Goal: Communication & Community: Answer question/provide support

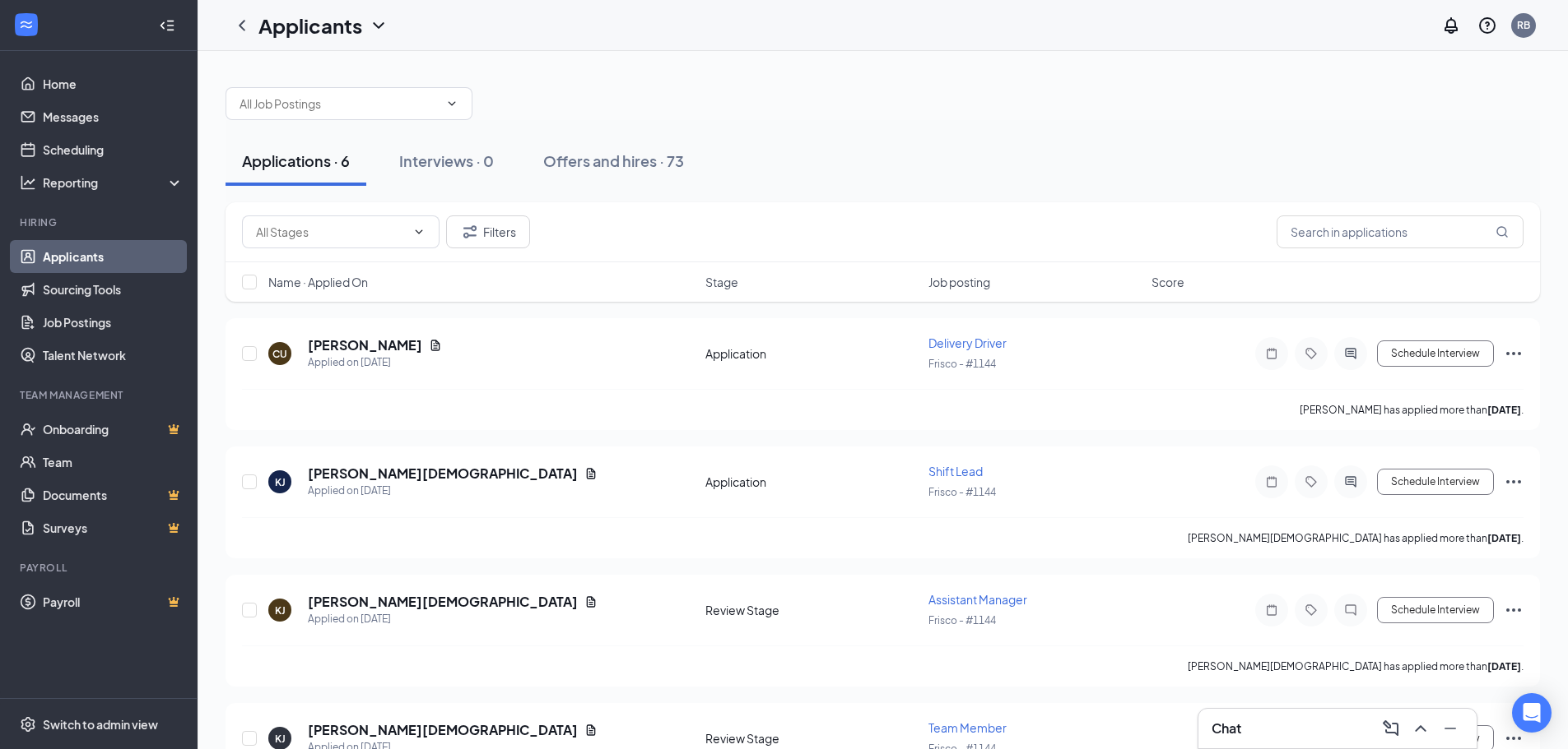
click at [1299, 712] on div "Chat" at bounding box center [1337, 728] width 278 height 39
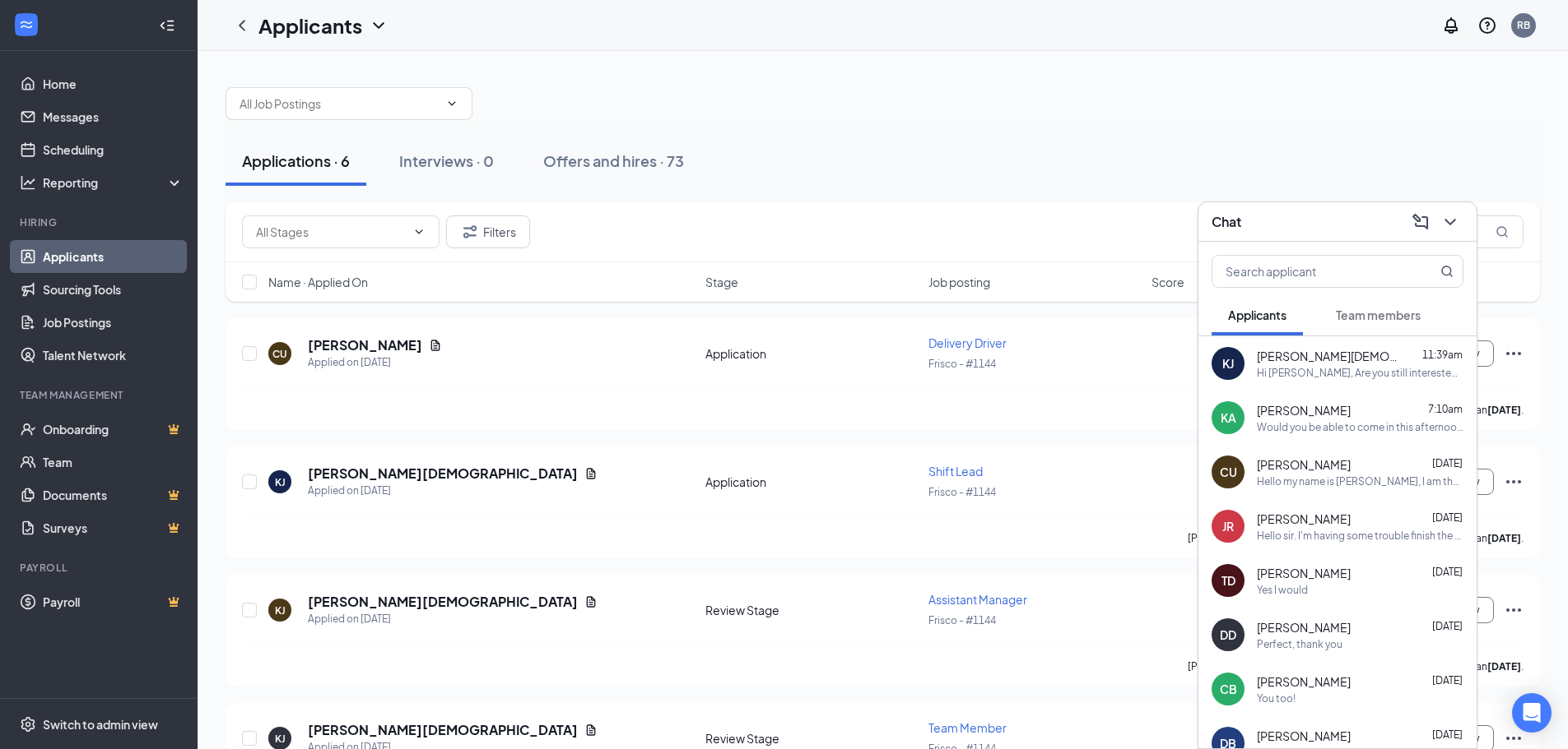
click at [1323, 385] on div "[PERSON_NAME] [PERSON_NAME][DEMOGRAPHIC_DATA] 11:39am Hi [PERSON_NAME], Are you…" at bounding box center [1337, 363] width 278 height 54
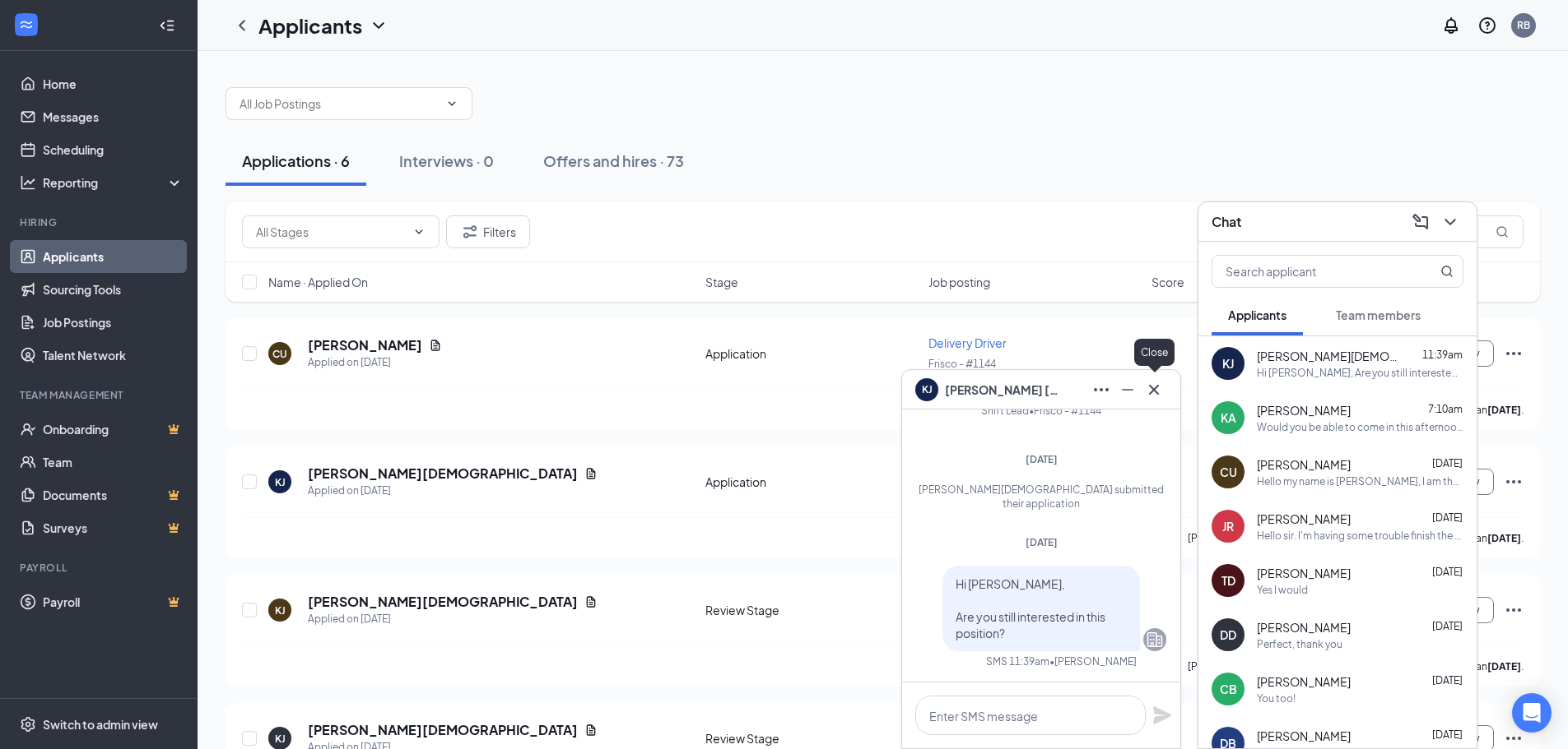
click at [1160, 390] on icon "Cross" at bounding box center [1154, 390] width 20 height 20
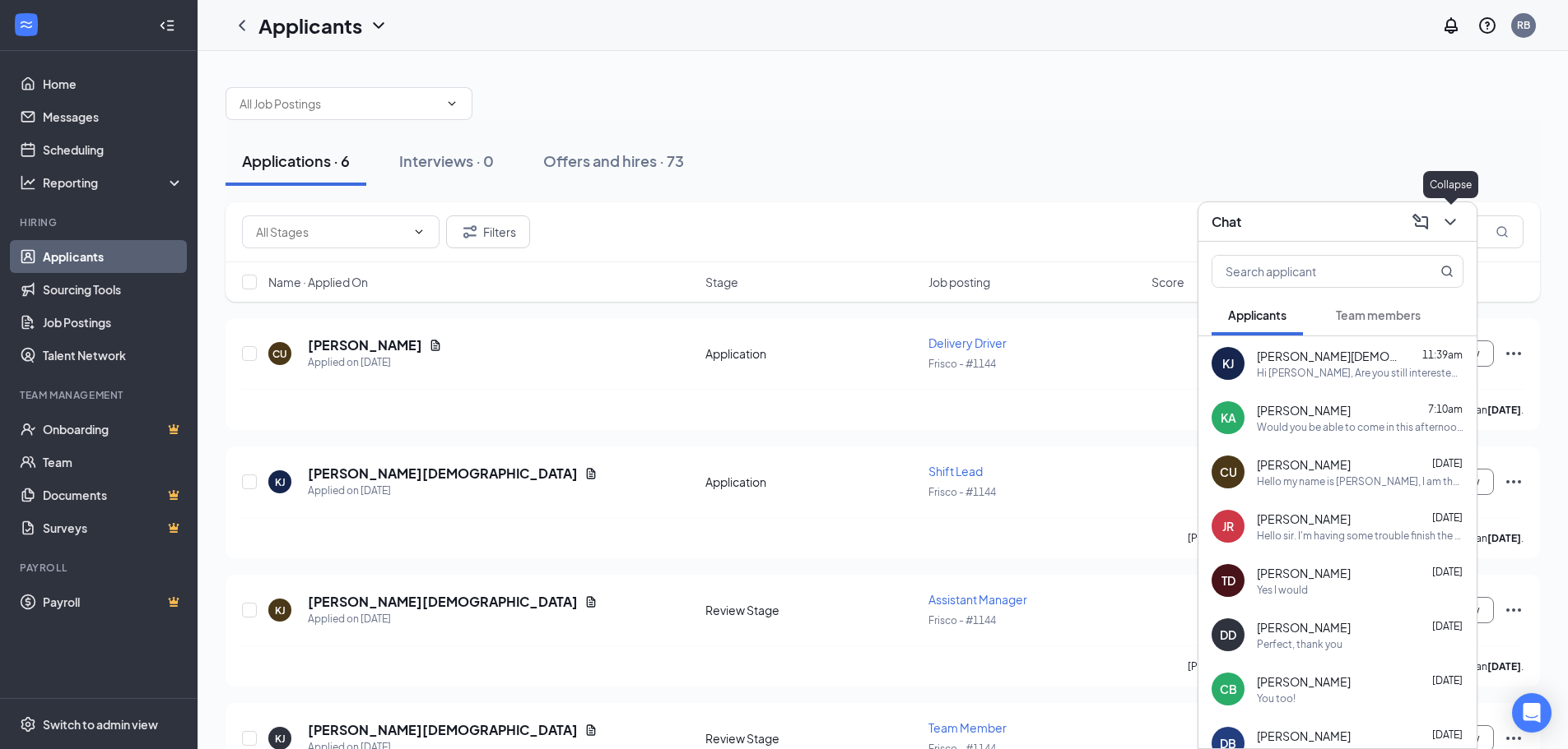
click at [1449, 225] on icon "ChevronDown" at bounding box center [1450, 222] width 20 height 20
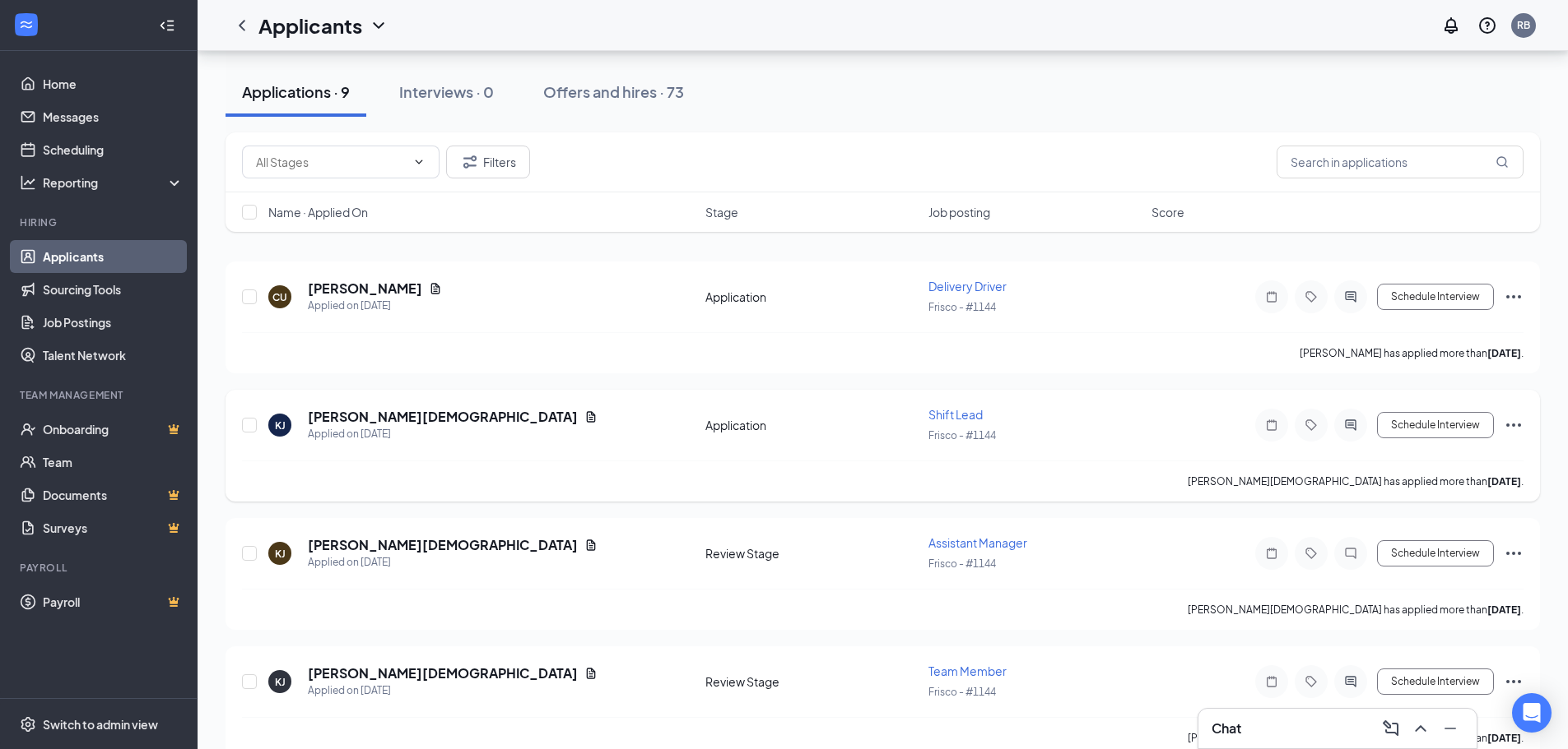
scroll to position [82, 0]
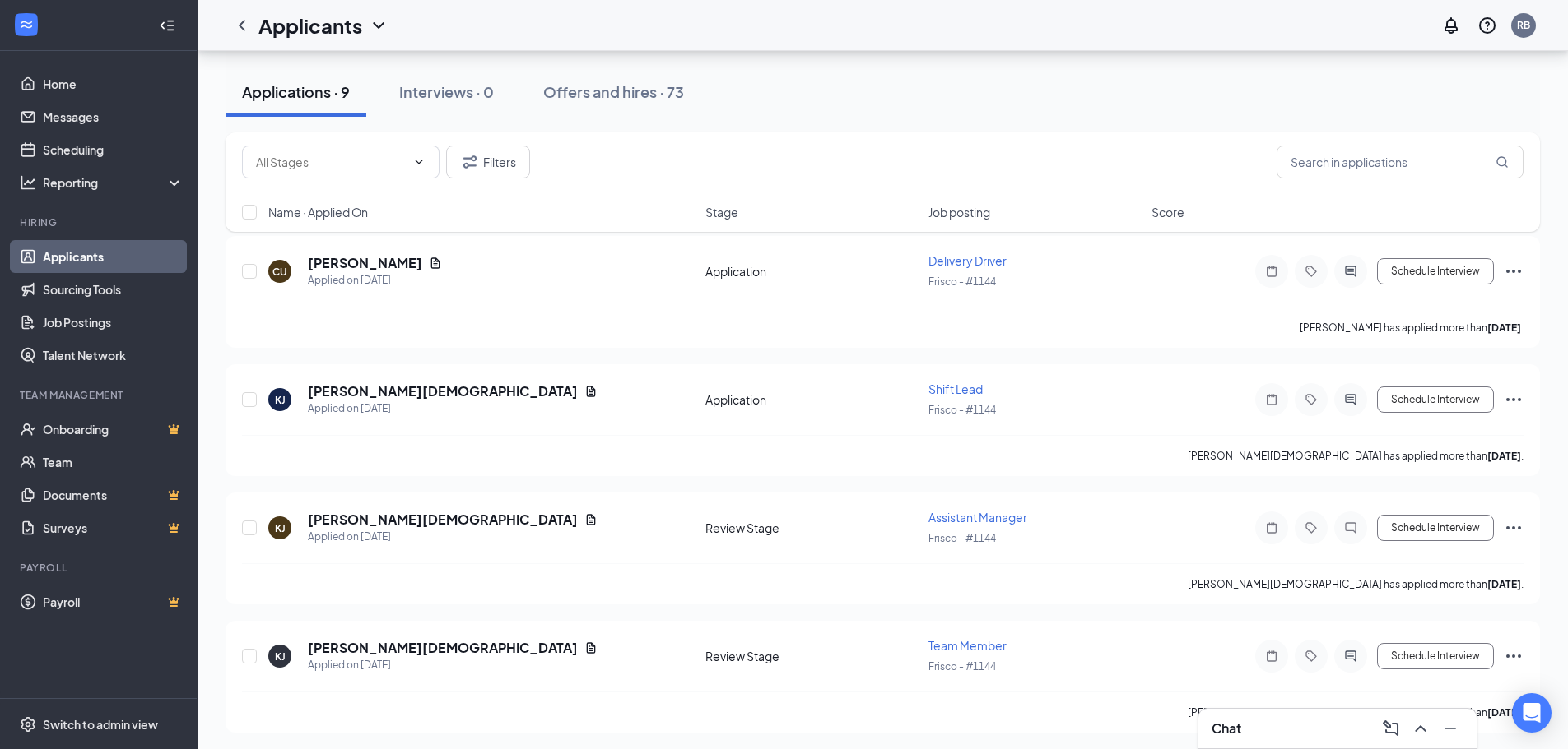
click at [1265, 737] on div "Chat" at bounding box center [1337, 729] width 251 height 27
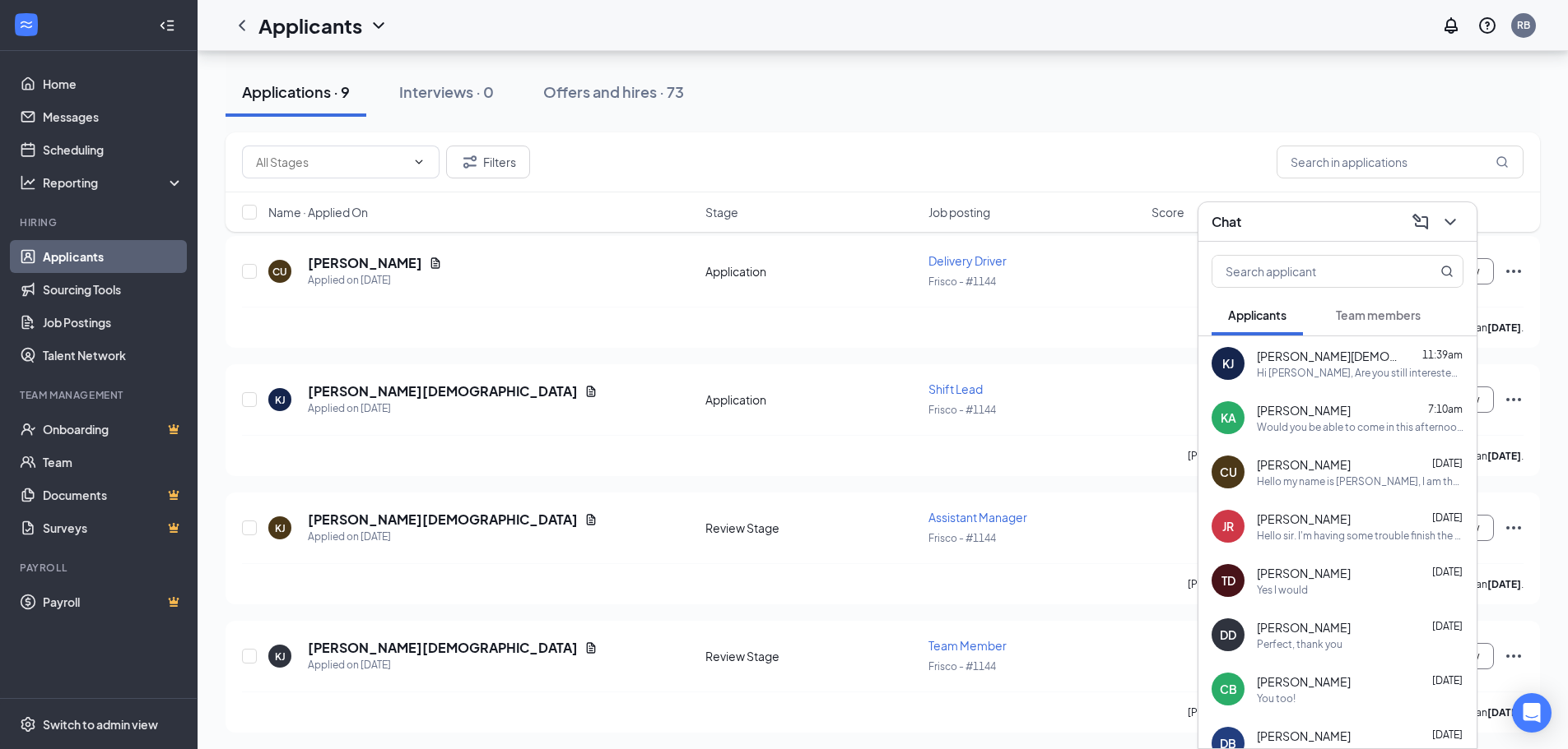
click at [1312, 366] on div "Hi [PERSON_NAME], Are you still interested in this position?" at bounding box center [1360, 373] width 207 height 14
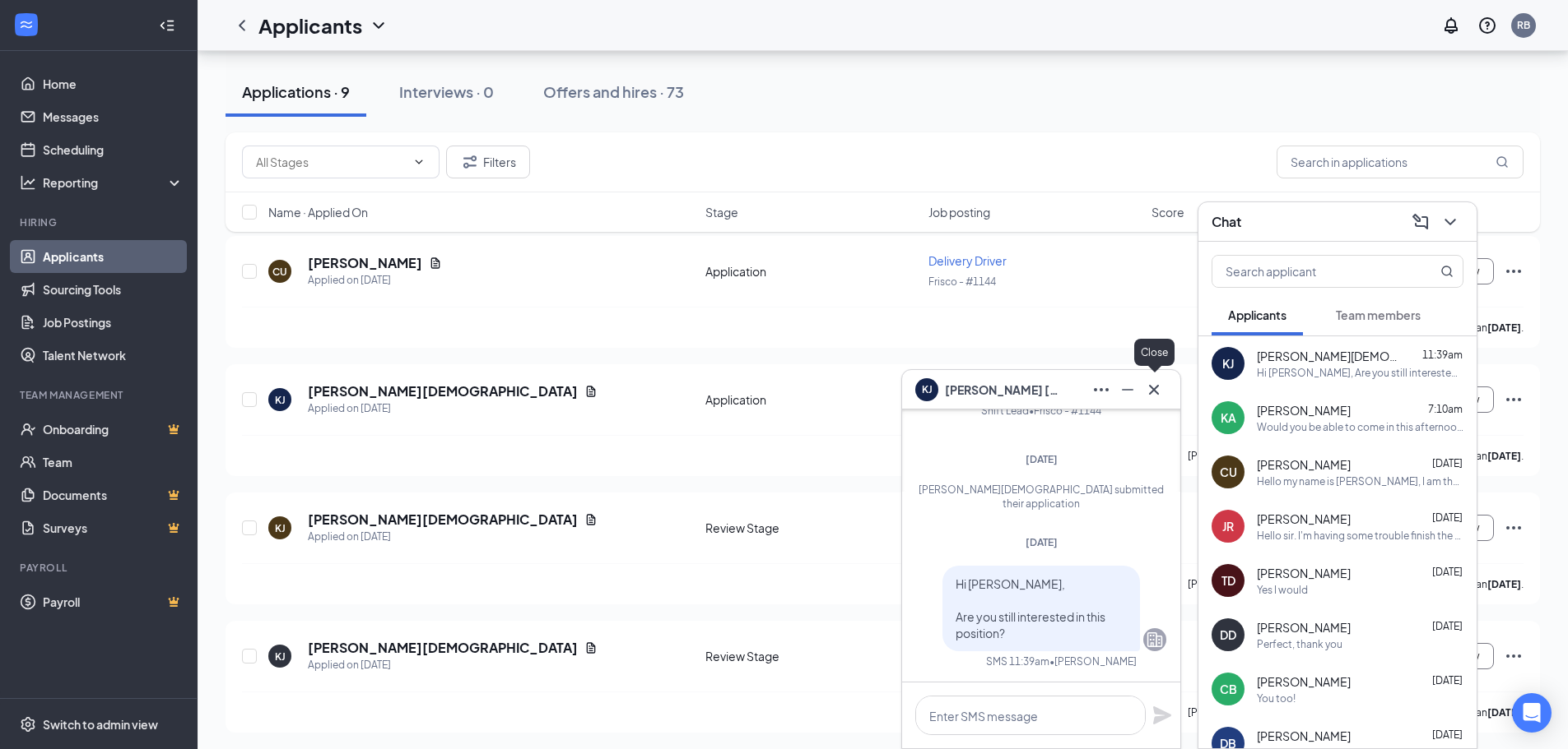
click at [1157, 380] on icon "Cross" at bounding box center [1154, 390] width 20 height 20
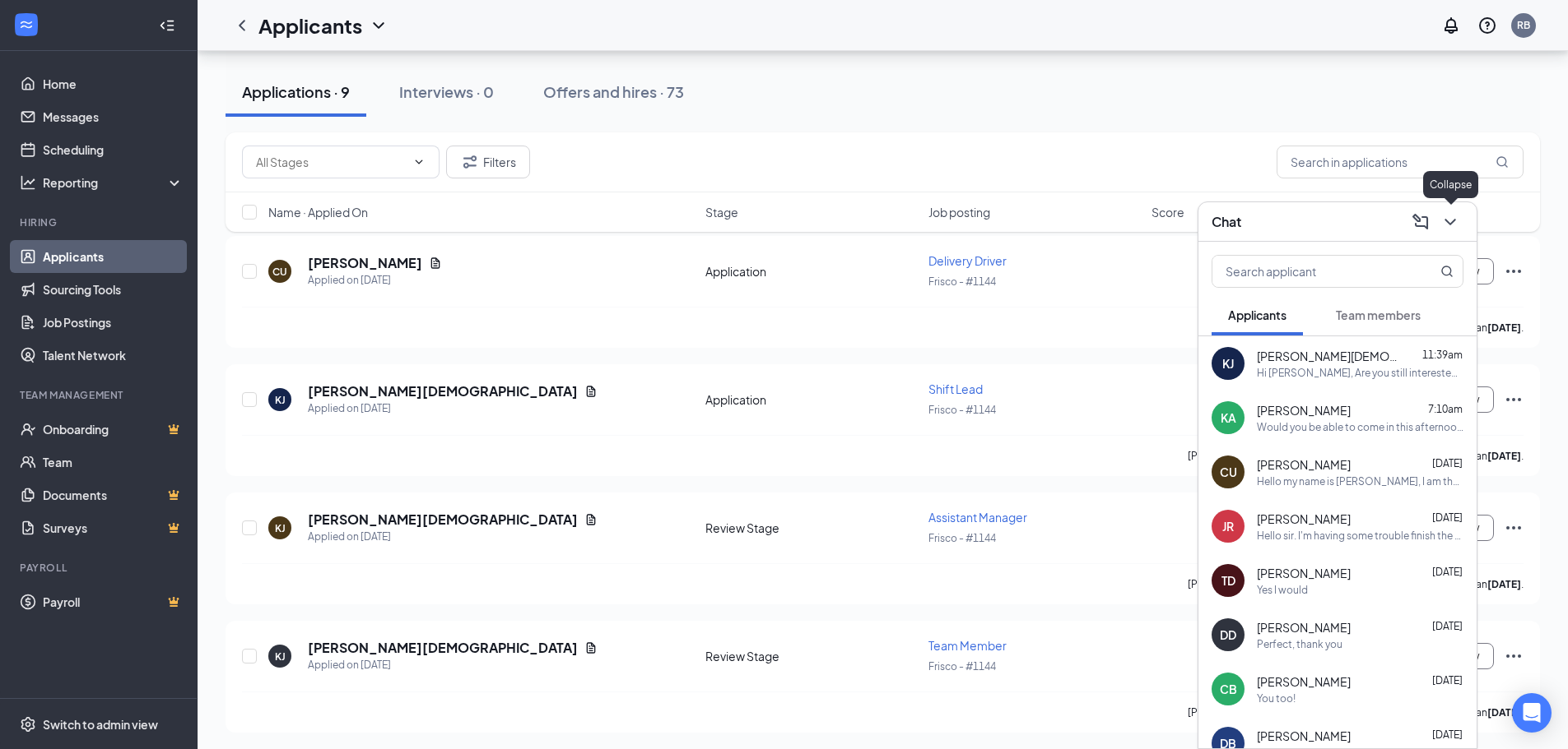
click at [1458, 221] on icon "ChevronDown" at bounding box center [1450, 222] width 20 height 20
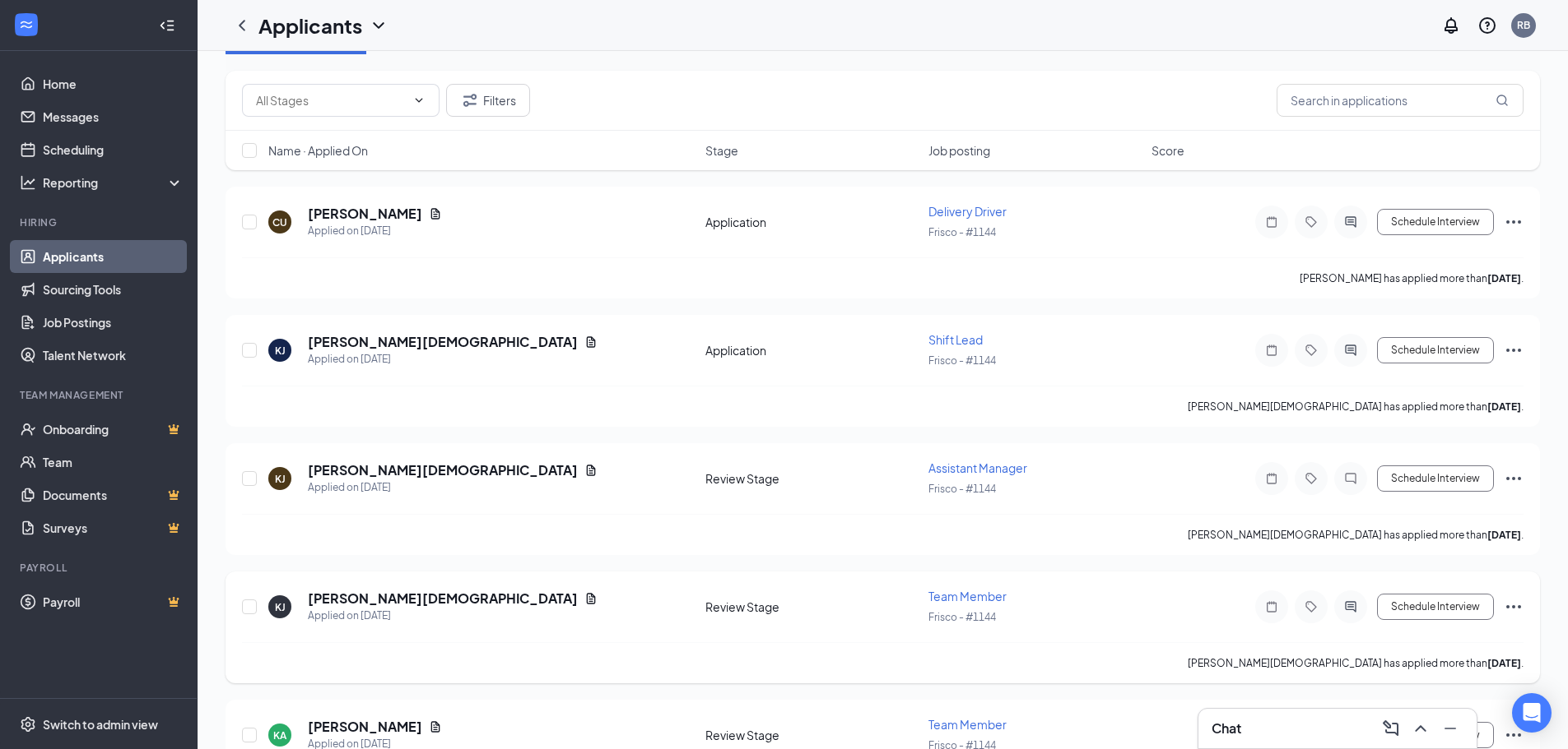
scroll to position [0, 0]
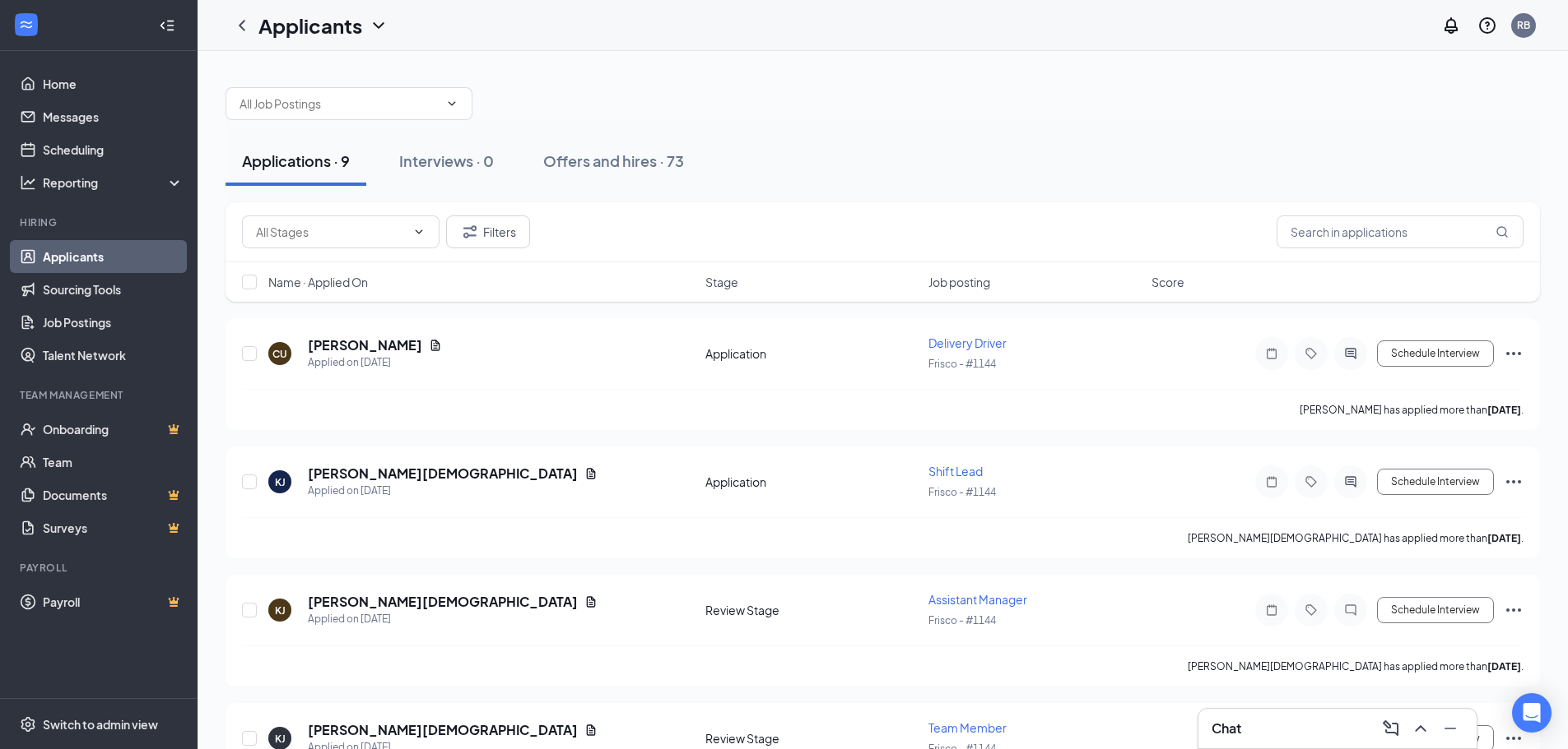
click at [1229, 732] on h3 "Chat" at bounding box center [1227, 729] width 30 height 18
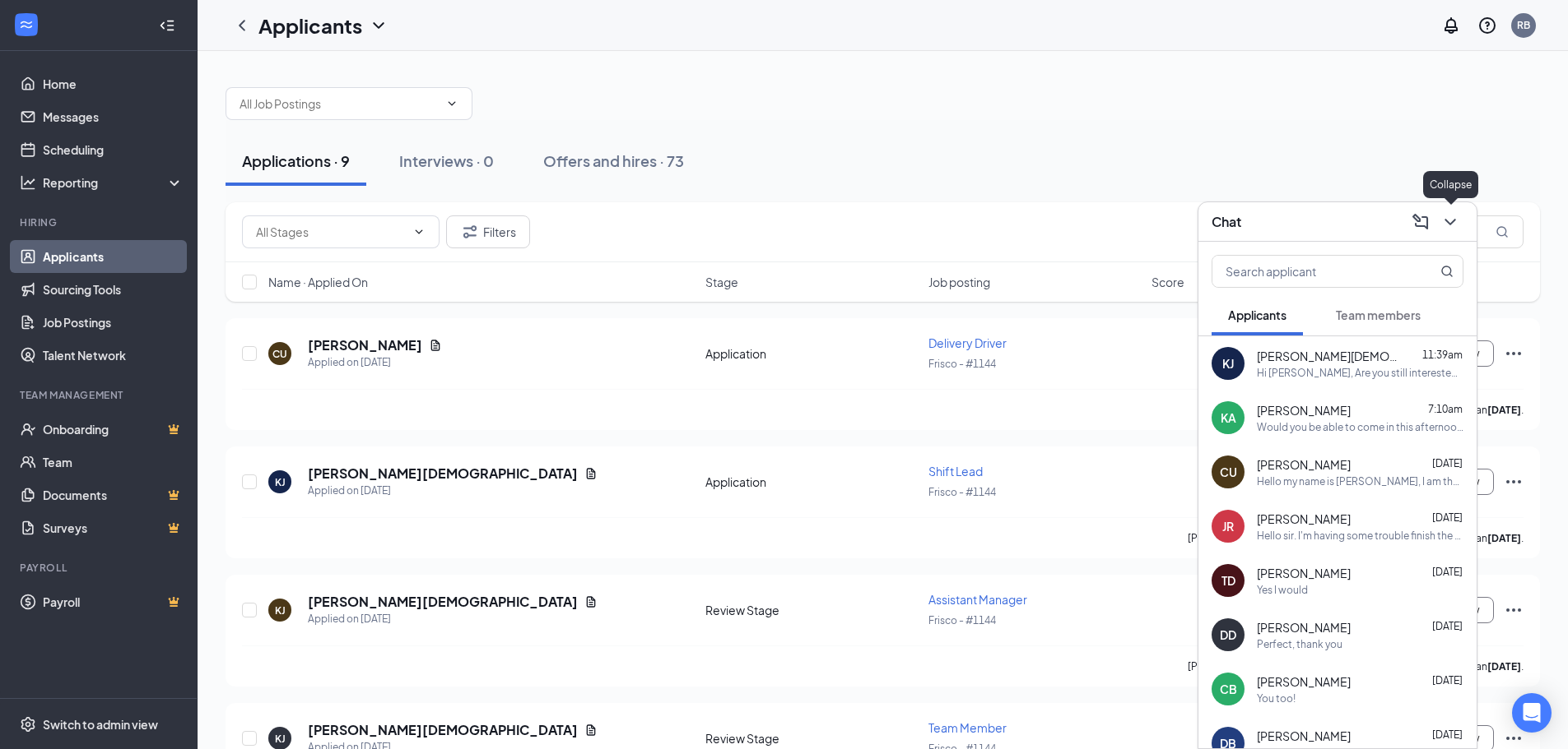
click at [1456, 217] on icon "ChevronDown" at bounding box center [1450, 222] width 20 height 20
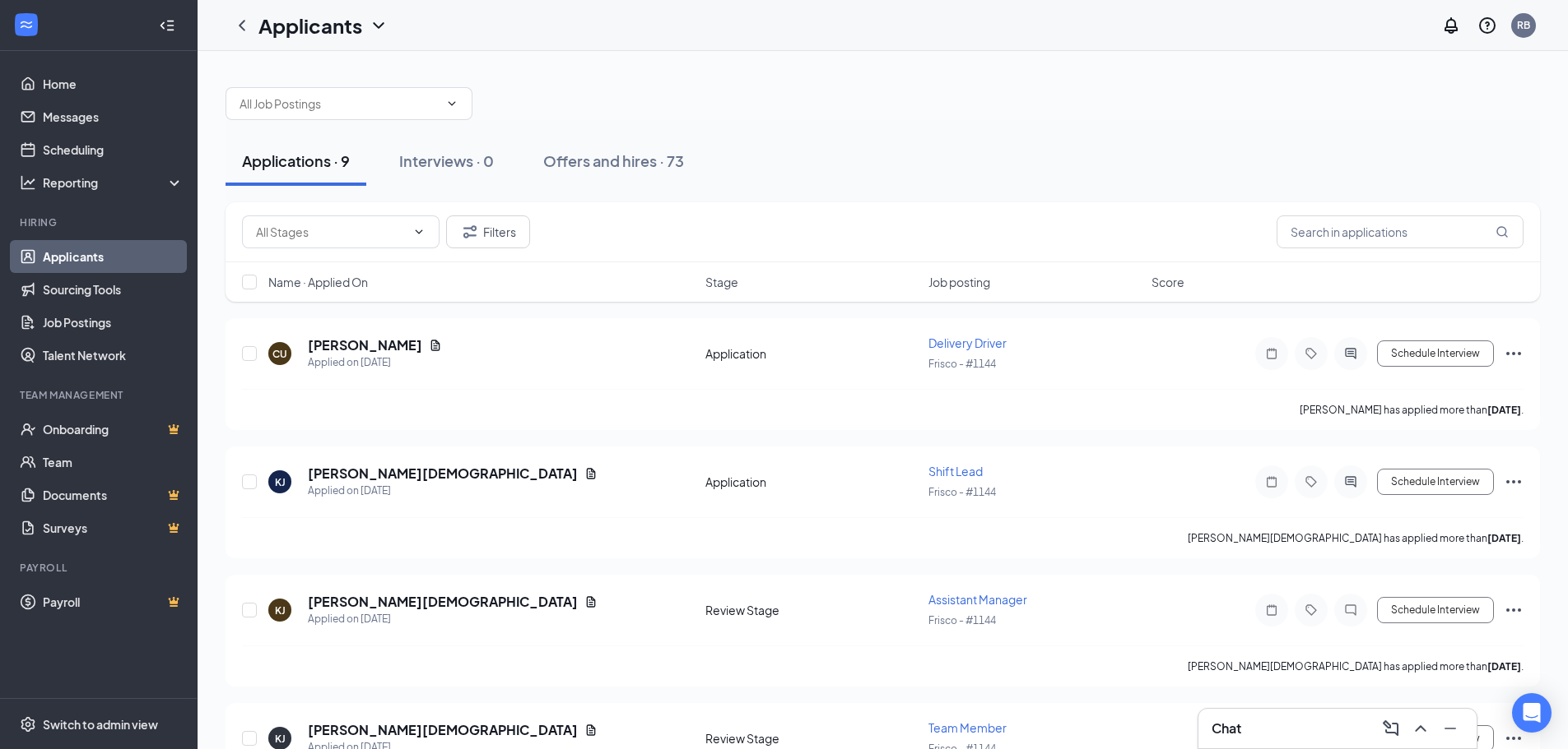
click at [1260, 725] on div "Chat" at bounding box center [1337, 729] width 251 height 27
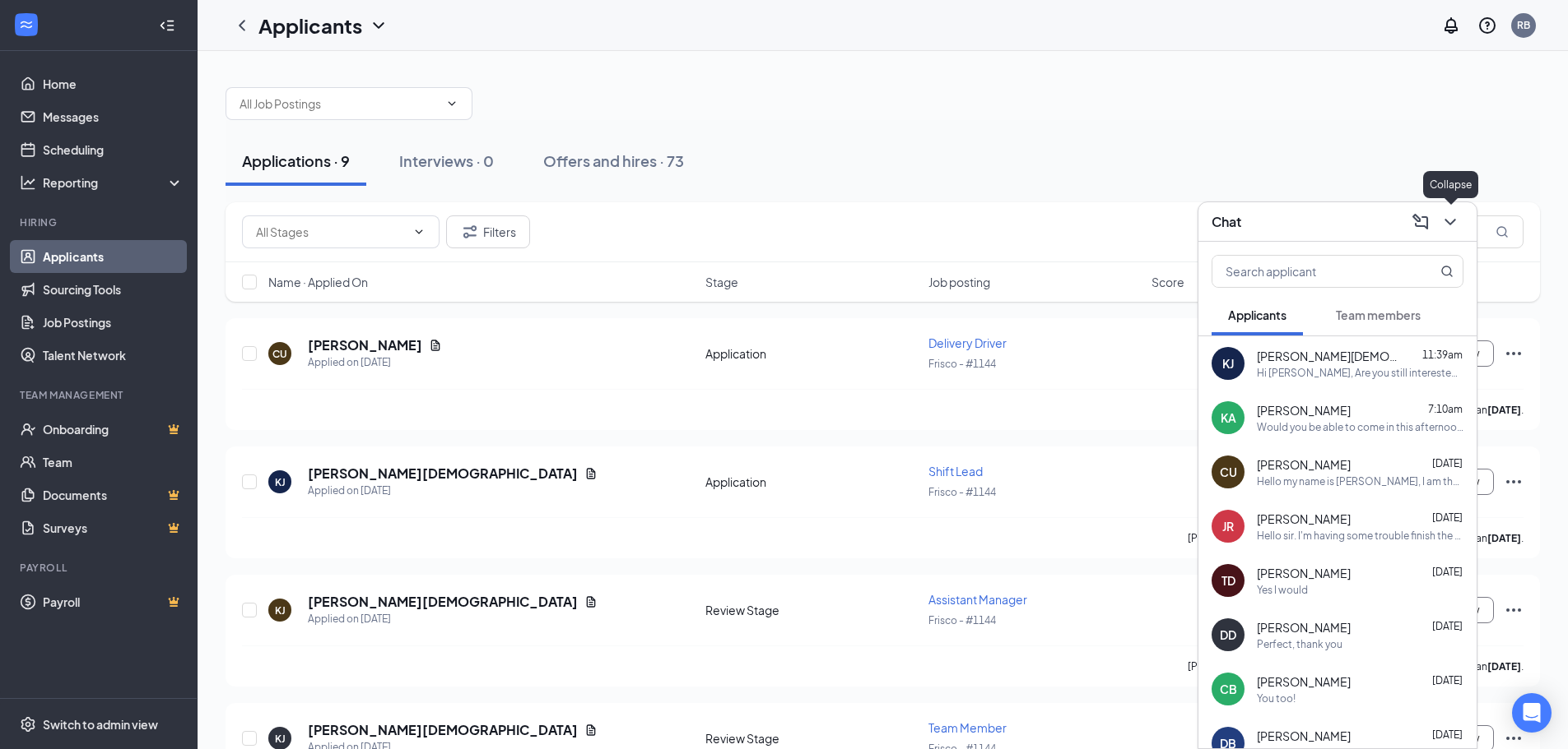
click at [1451, 221] on icon "ChevronDown" at bounding box center [1449, 222] width 11 height 7
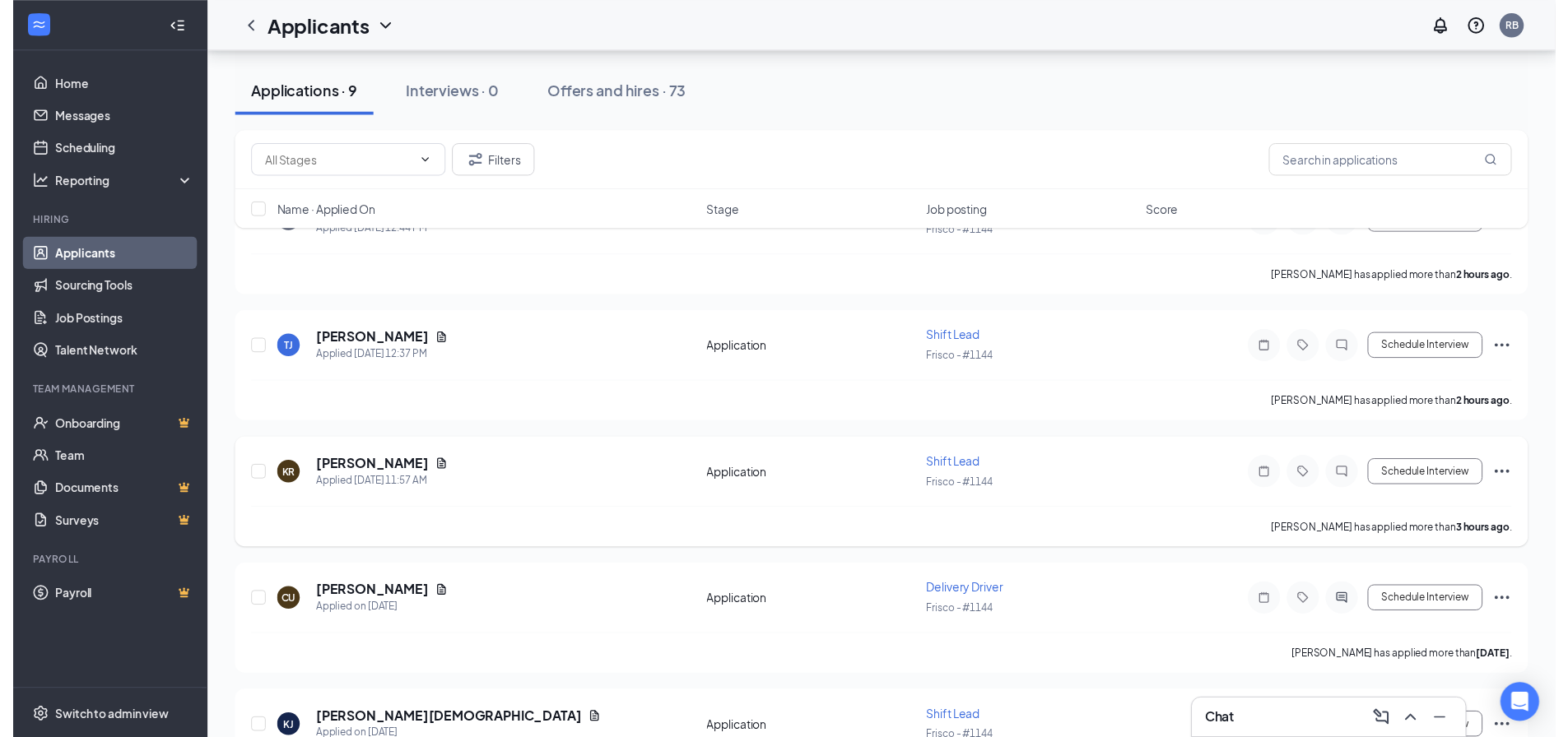
scroll to position [165, 0]
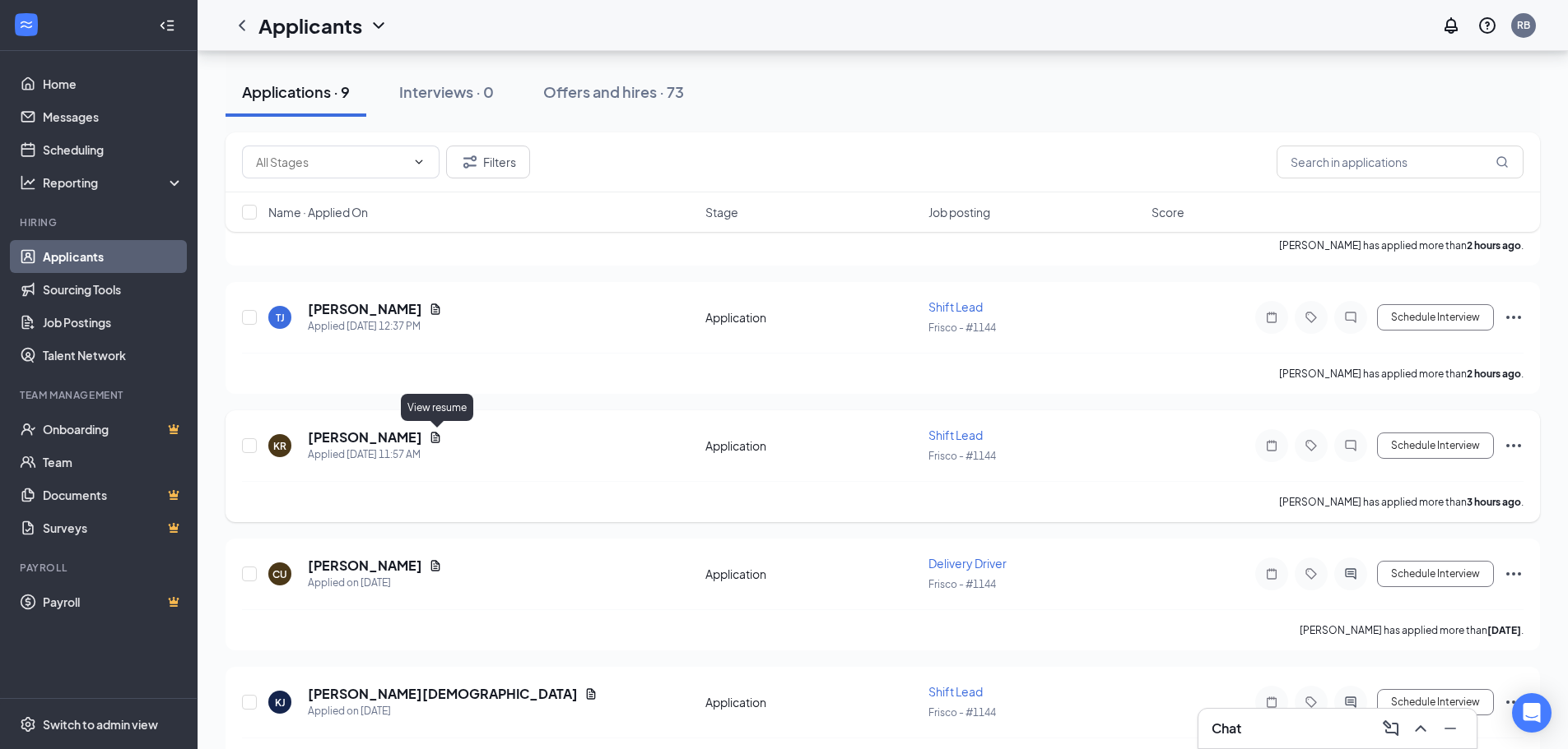
click at [441, 441] on icon "Document" at bounding box center [436, 437] width 9 height 11
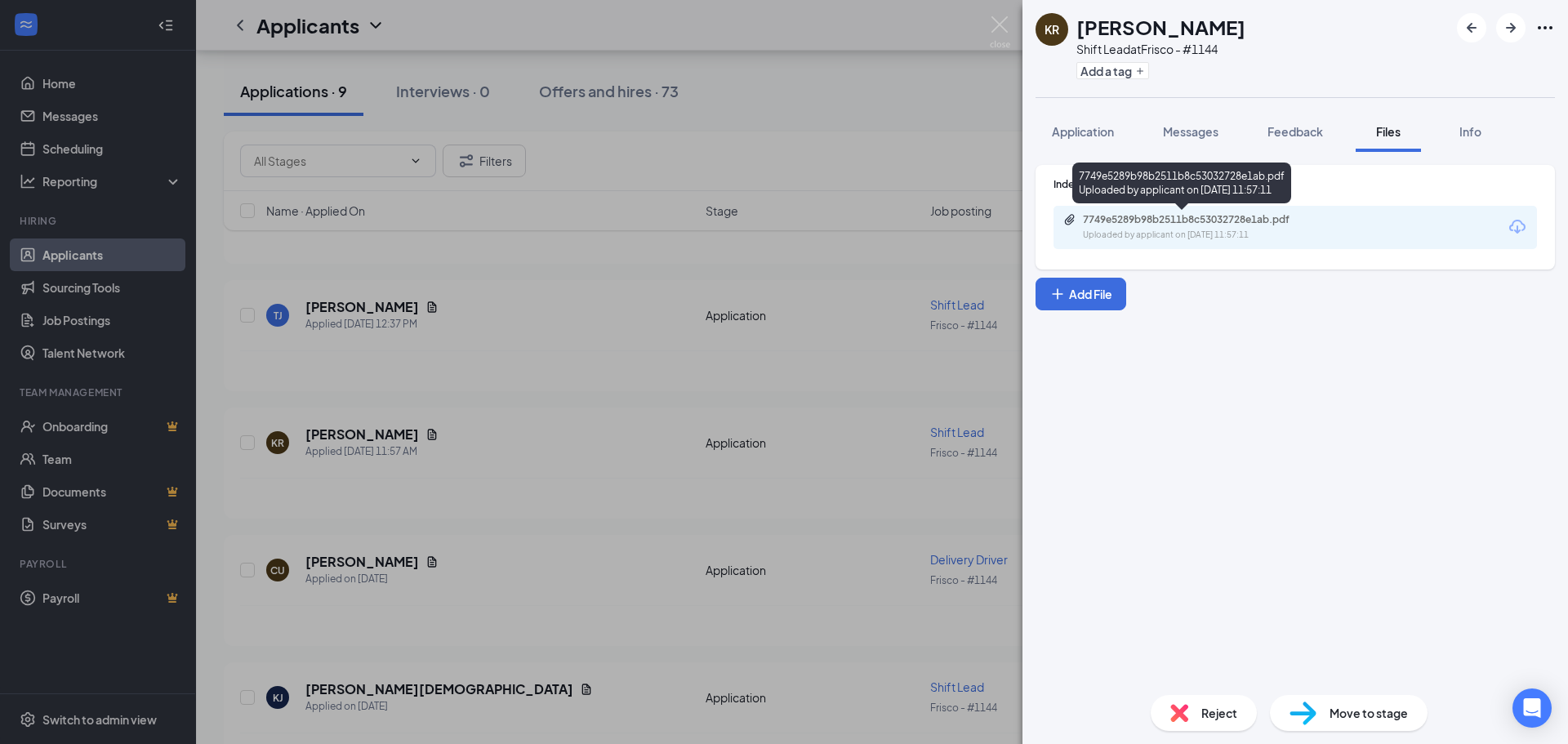
click at [1190, 228] on div "7749e5289b98b2511b8c53032728e1ab.pdf Uploaded by applicant on Aug 26, 2025 at 1…" at bounding box center [1196, 227] width 265 height 29
click at [998, 20] on img at bounding box center [1000, 32] width 21 height 32
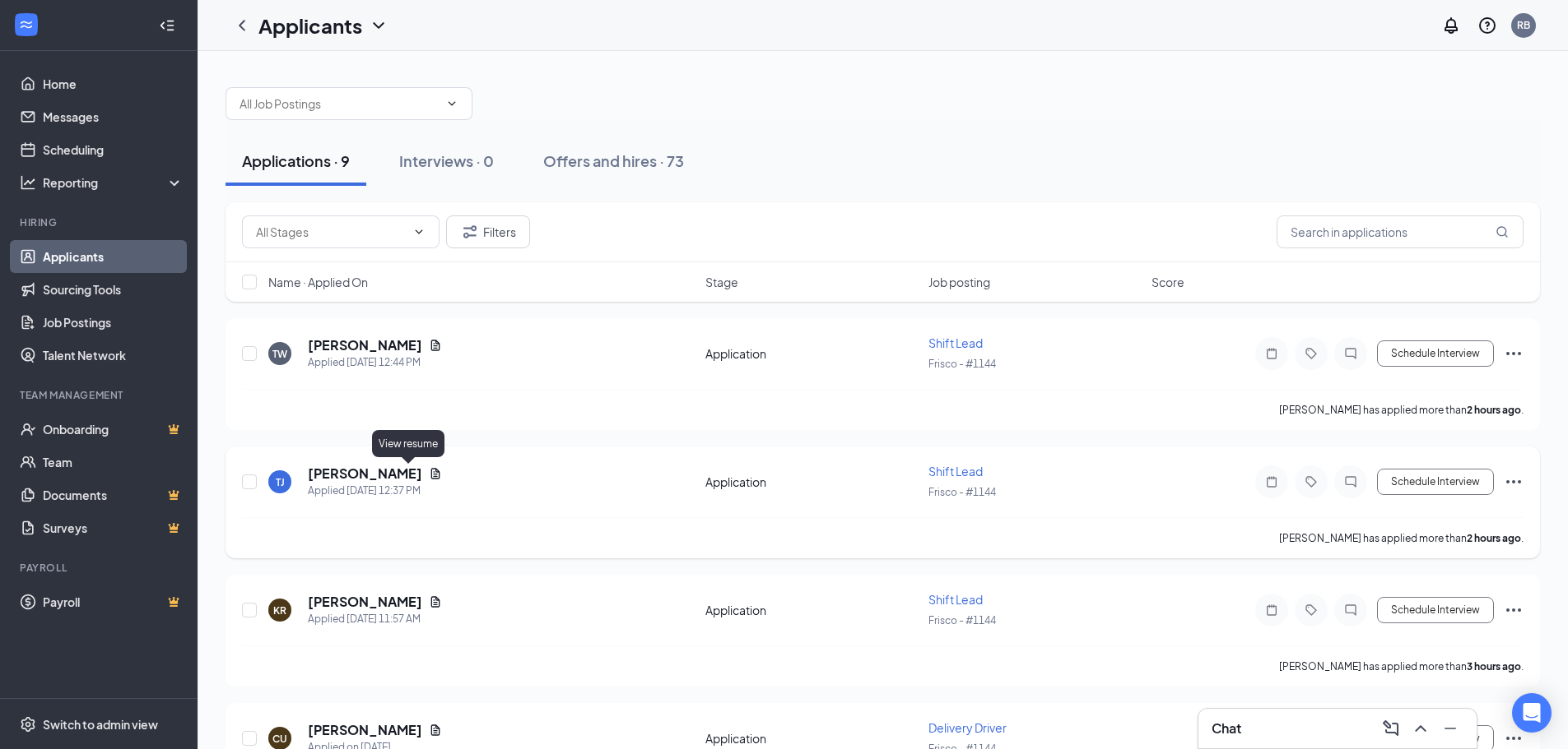
click at [429, 469] on icon "Document" at bounding box center [436, 474] width 13 height 13
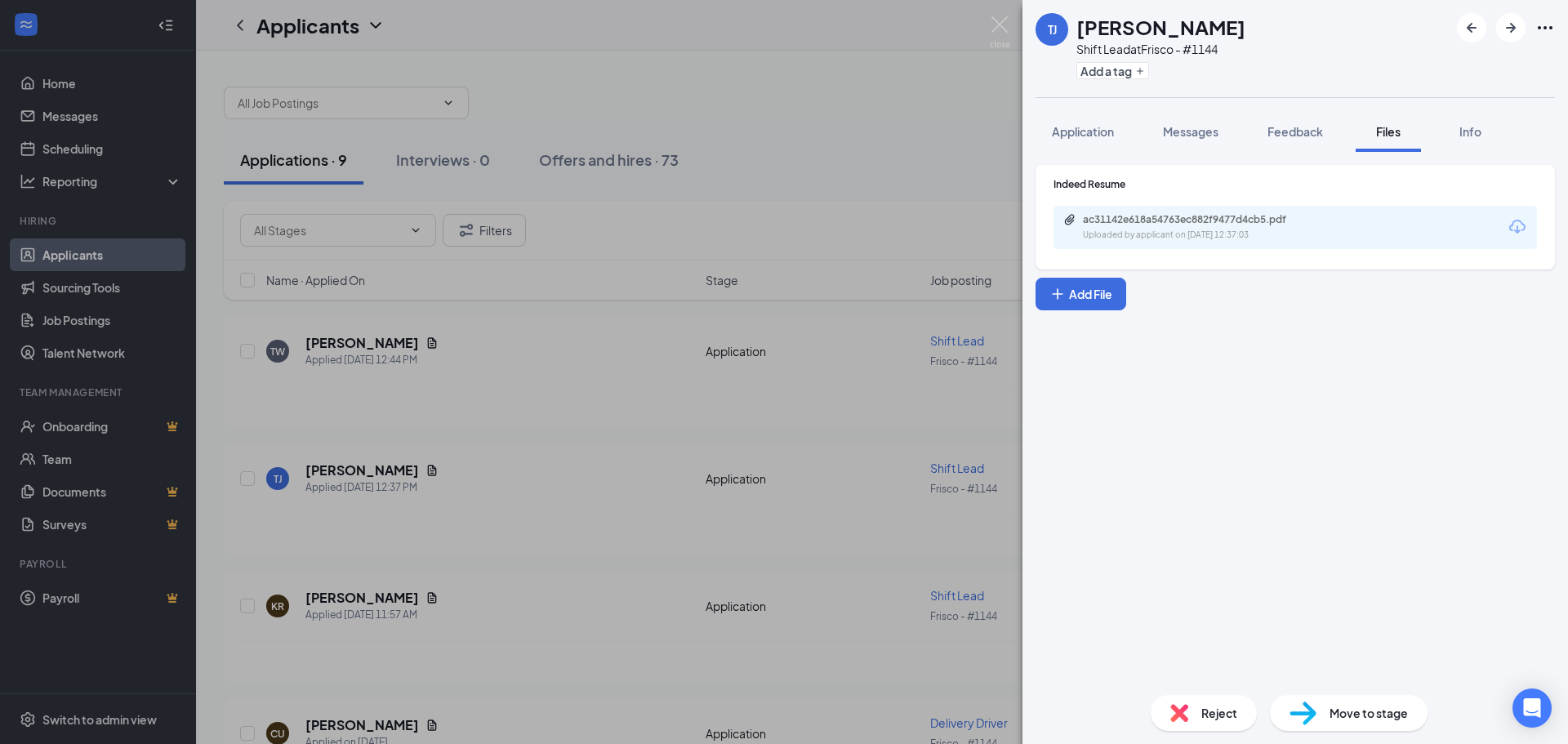
click at [1220, 246] on div "ac31142e618a54763ec882f9477d4cb5.pdf Uploaded by applicant on Aug 26, 2025 at 1…" at bounding box center [1295, 227] width 484 height 43
click at [1222, 237] on div "Uploaded by applicant on Aug 26, 2025 at 12:37:03" at bounding box center [1205, 236] width 245 height 13
click at [997, 24] on img at bounding box center [1000, 32] width 21 height 32
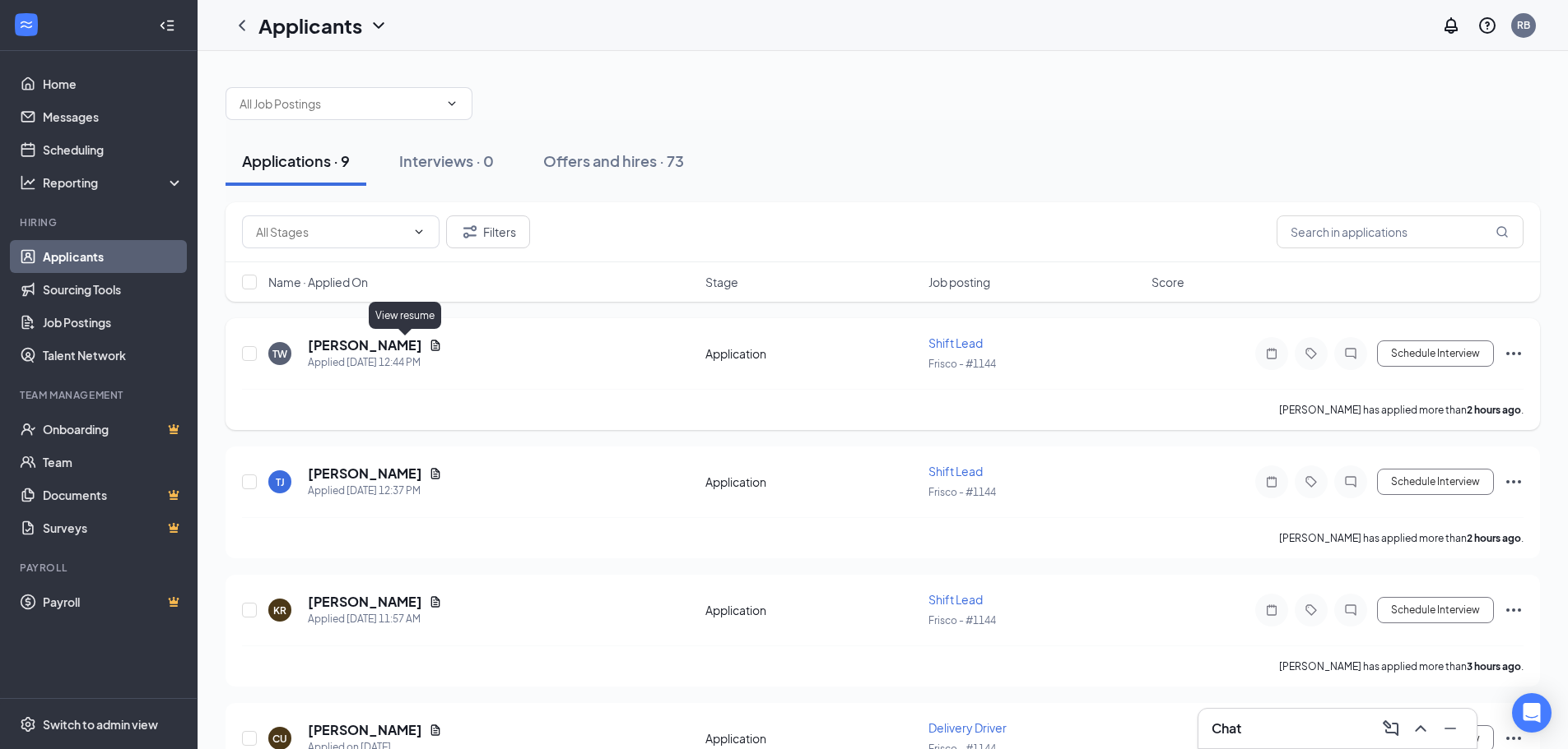
click at [429, 345] on icon "Document" at bounding box center [436, 345] width 13 height 13
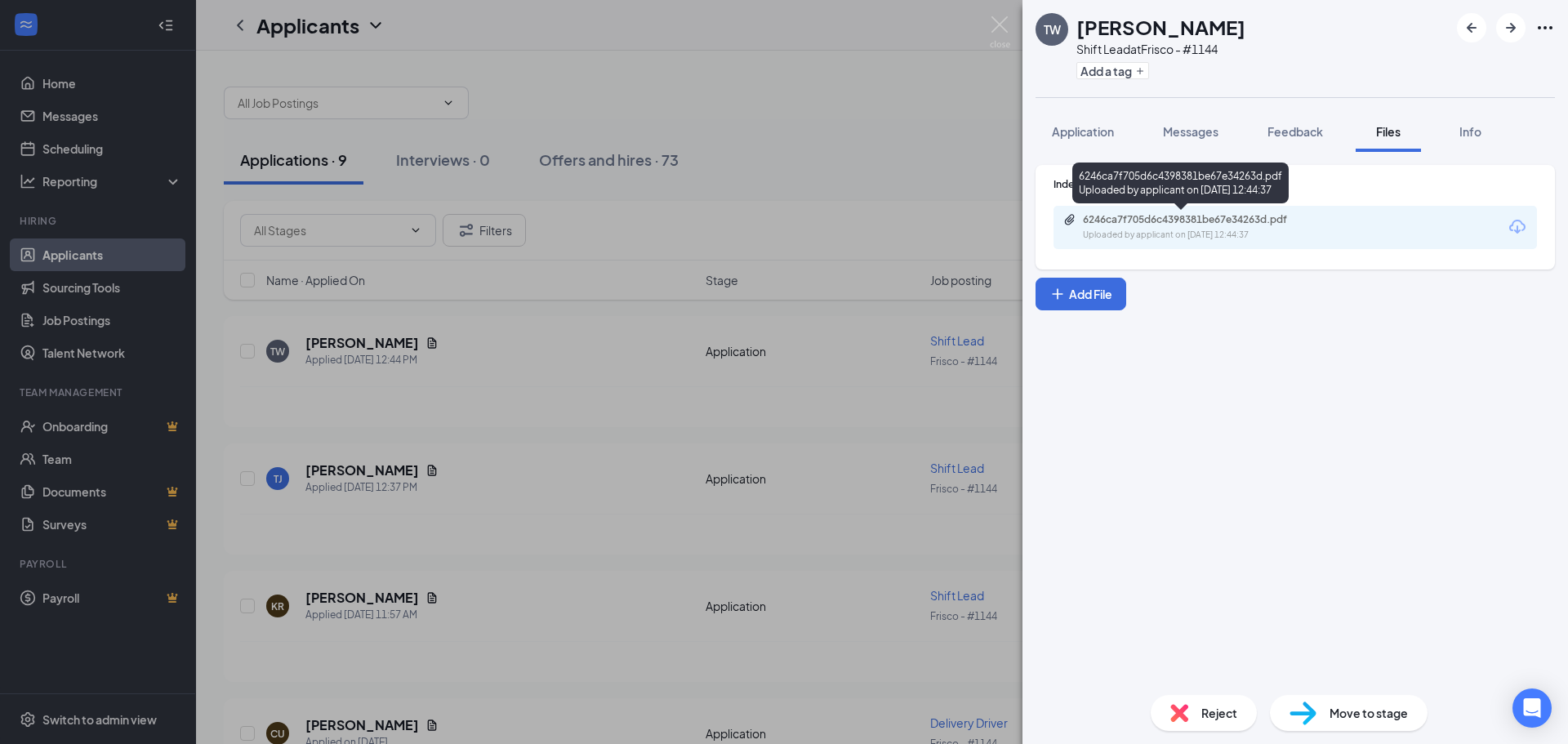
click at [1160, 221] on div "6246ca7f705d6c4398381be67e34263d.pdf" at bounding box center [1197, 220] width 229 height 13
click at [999, 23] on img at bounding box center [1000, 32] width 21 height 32
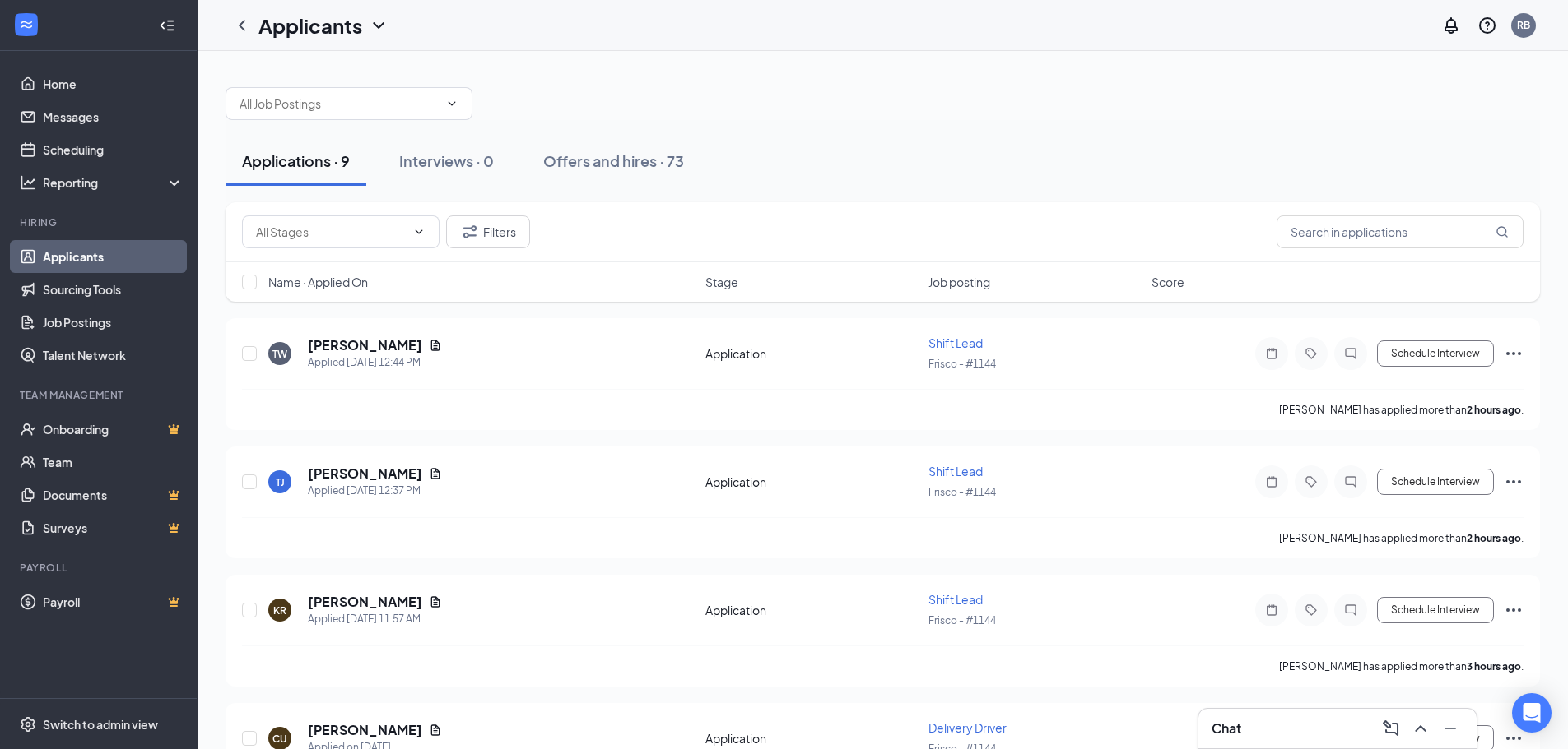
click at [1282, 737] on div "Chat" at bounding box center [1337, 729] width 251 height 27
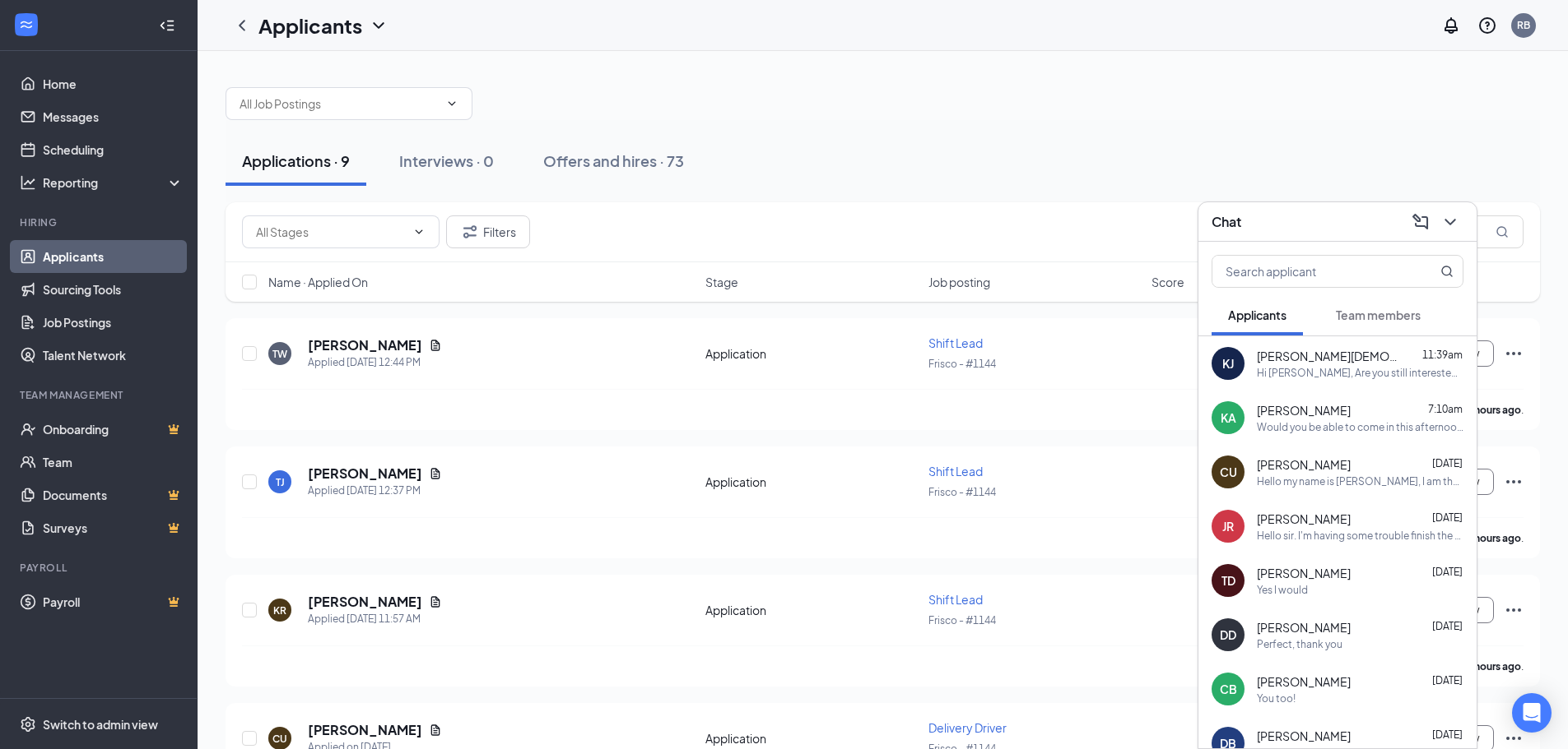
click at [1329, 468] on span "[PERSON_NAME]" at bounding box center [1303, 464] width 94 height 17
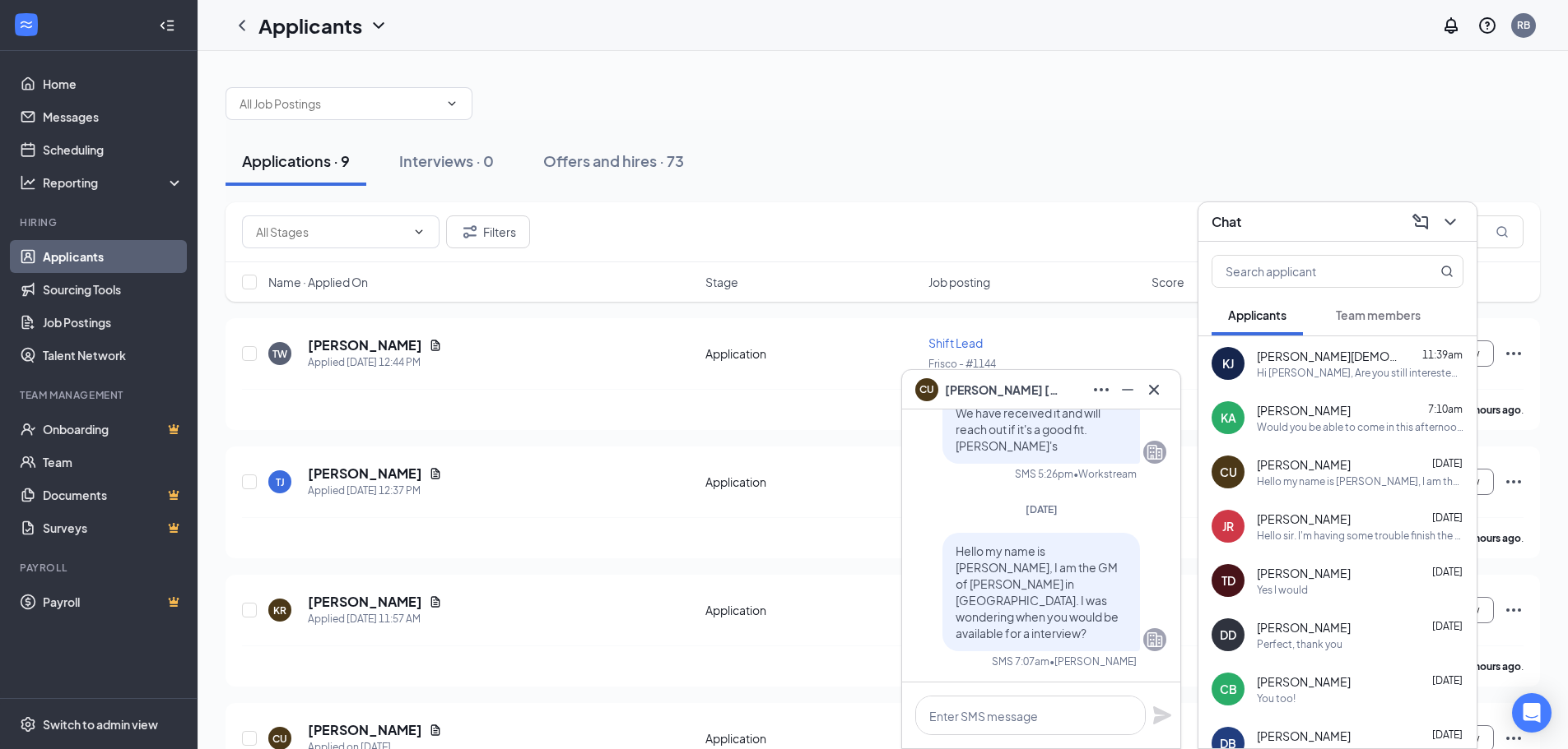
click at [1012, 587] on span "Hello my name is [PERSON_NAME], I am the GM of [PERSON_NAME] in [GEOGRAPHIC_DAT…" at bounding box center [1037, 592] width 163 height 97
copy span "Hello my name is [PERSON_NAME], I am the GM of [PERSON_NAME] in [GEOGRAPHIC_DAT…"
click at [1160, 389] on icon "Cross" at bounding box center [1154, 390] width 20 height 20
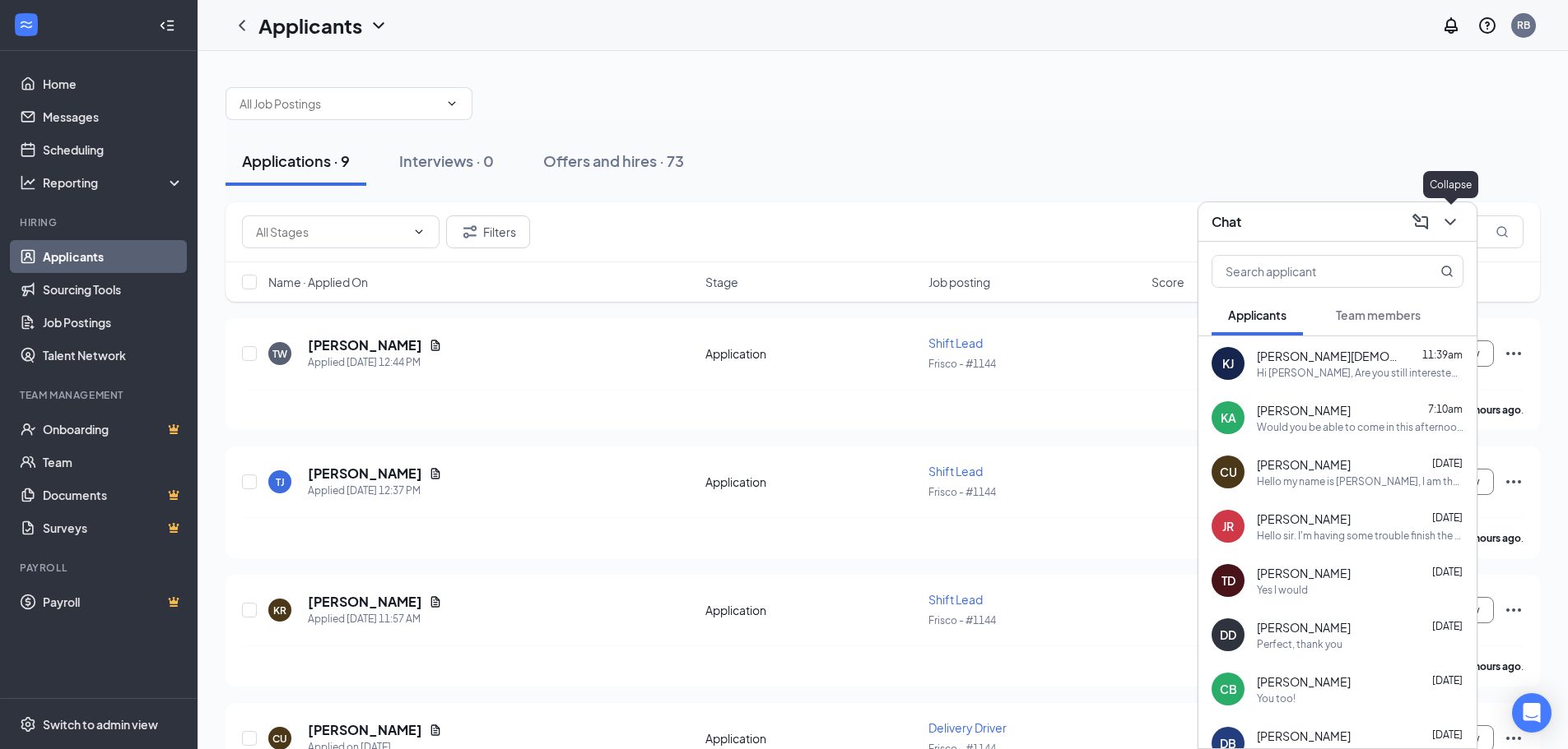
click at [1461, 217] on button at bounding box center [1450, 222] width 27 height 27
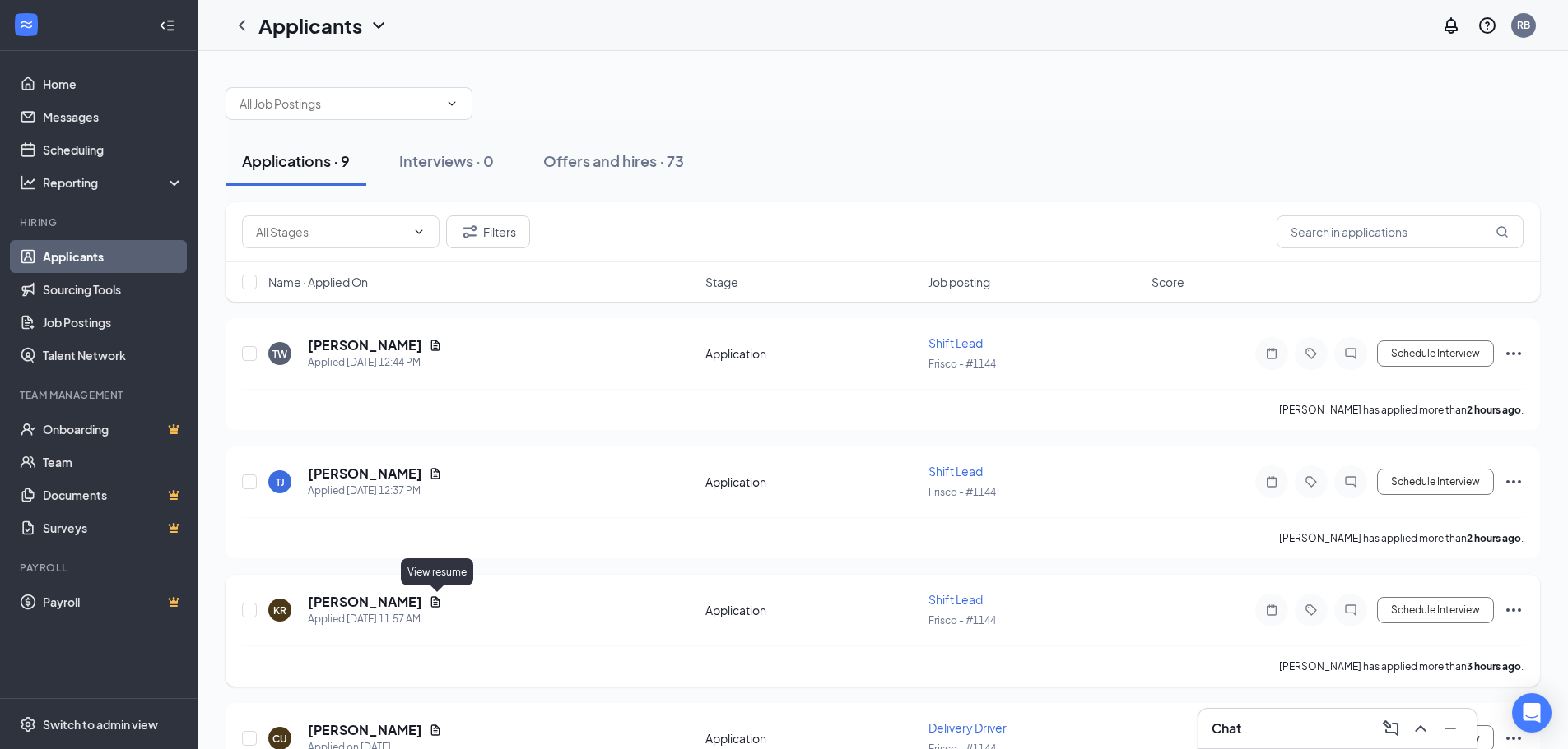
click at [436, 601] on icon "Document" at bounding box center [436, 602] width 13 height 13
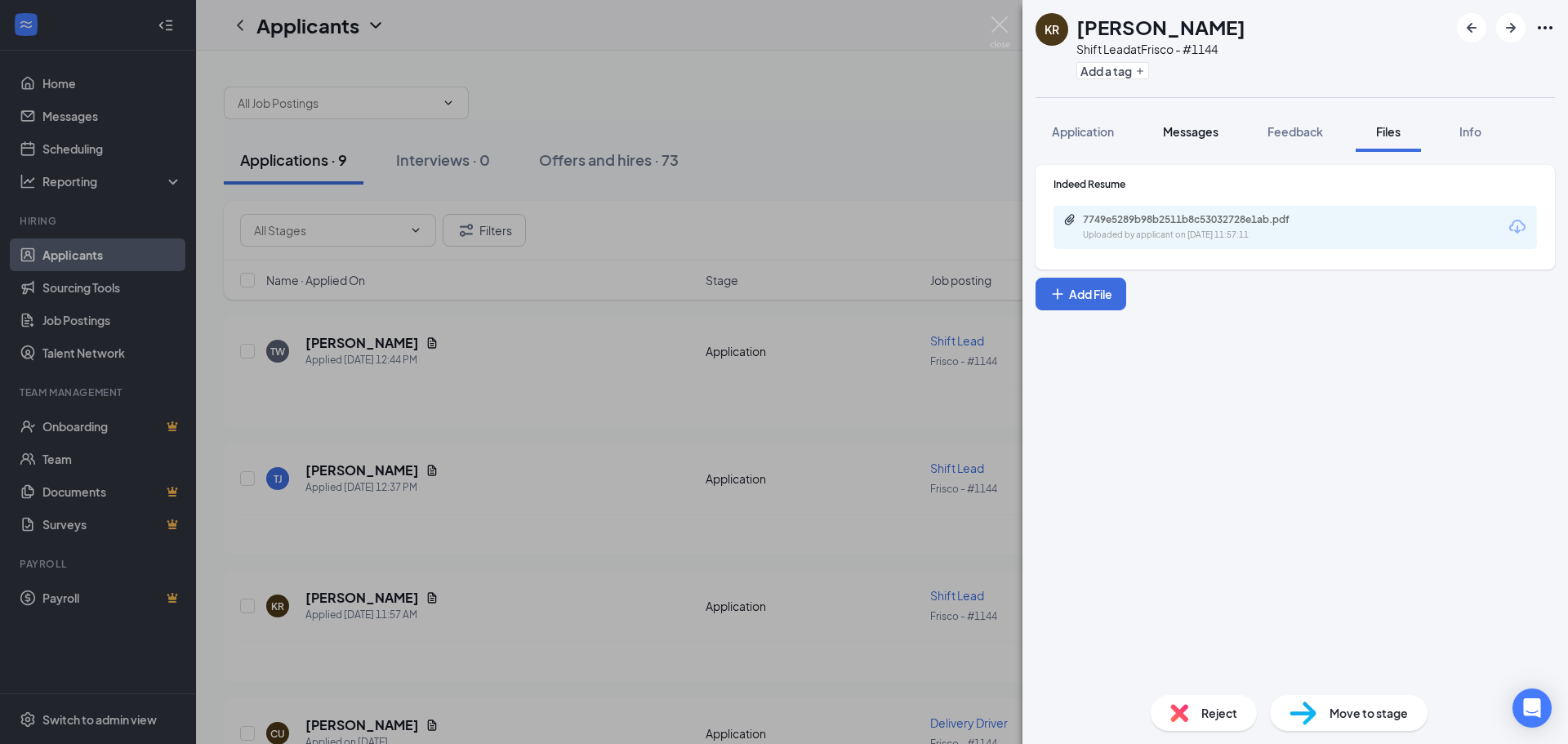
click at [1182, 131] on span "Messages" at bounding box center [1190, 131] width 55 height 15
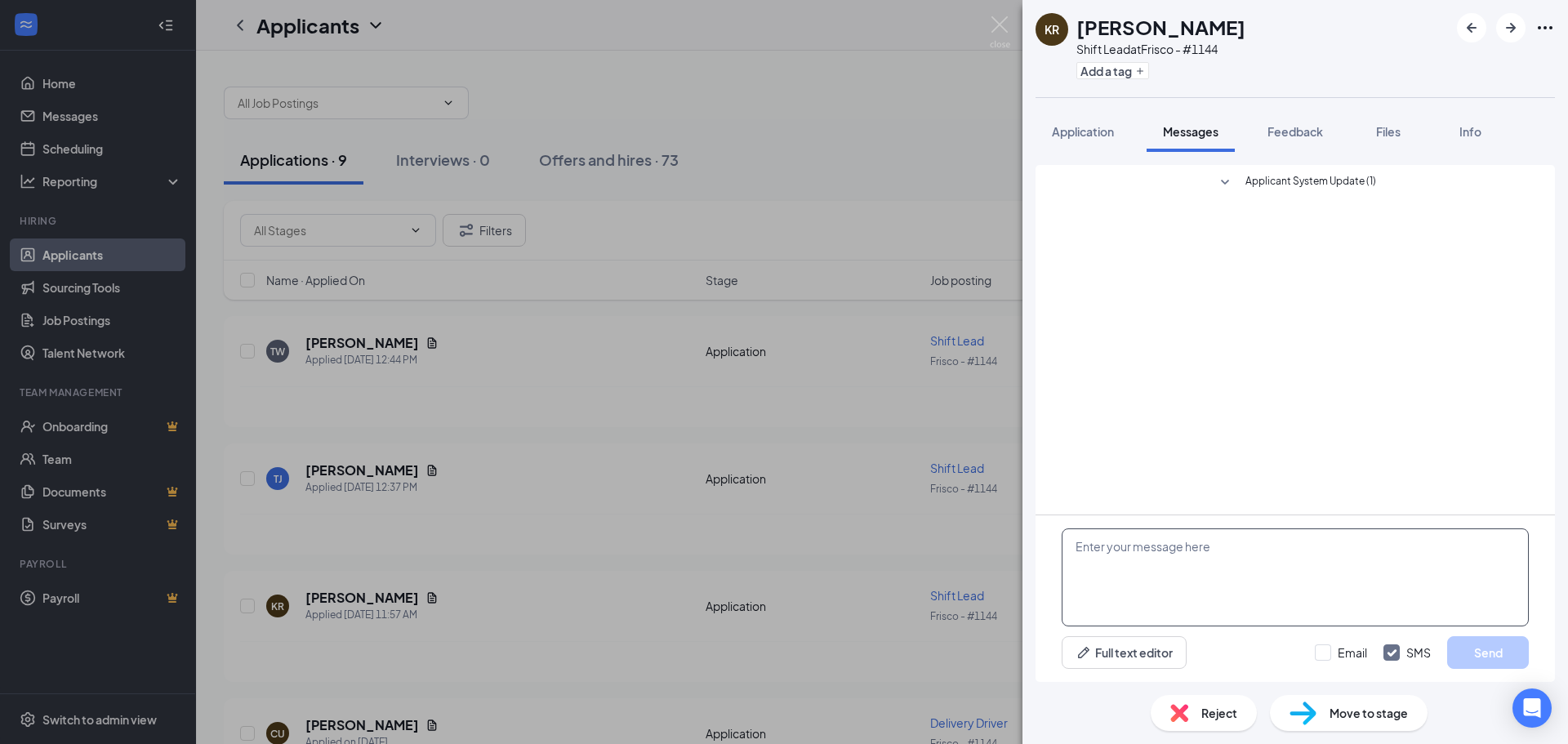
paste textarea "Hello my name is [PERSON_NAME], I am the GM of [PERSON_NAME] in [GEOGRAPHIC_DAT…"
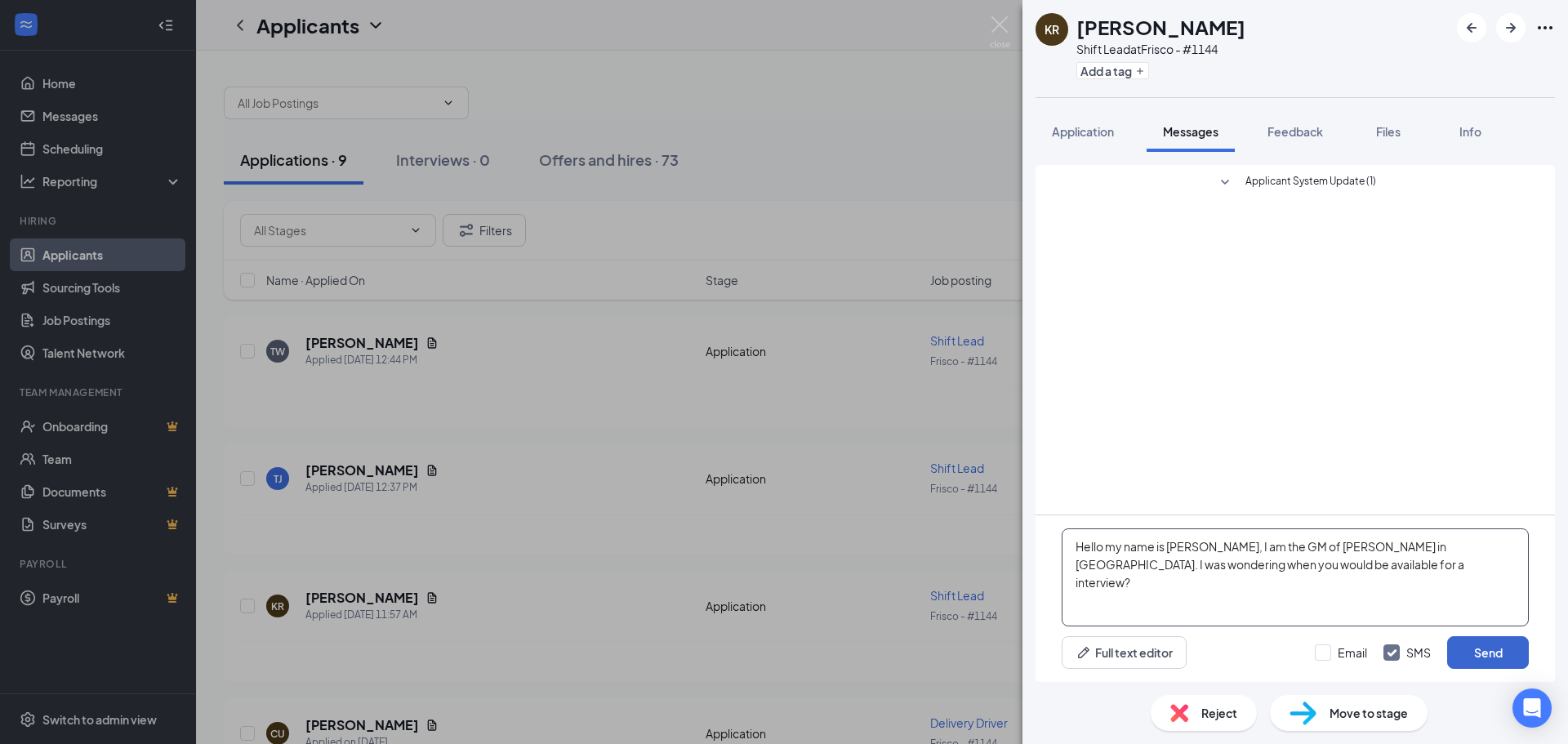
type textarea "Hello my name is [PERSON_NAME], I am the GM of [PERSON_NAME] in [GEOGRAPHIC_DAT…"
click at [1463, 643] on button "Send" at bounding box center [1488, 653] width 82 height 33
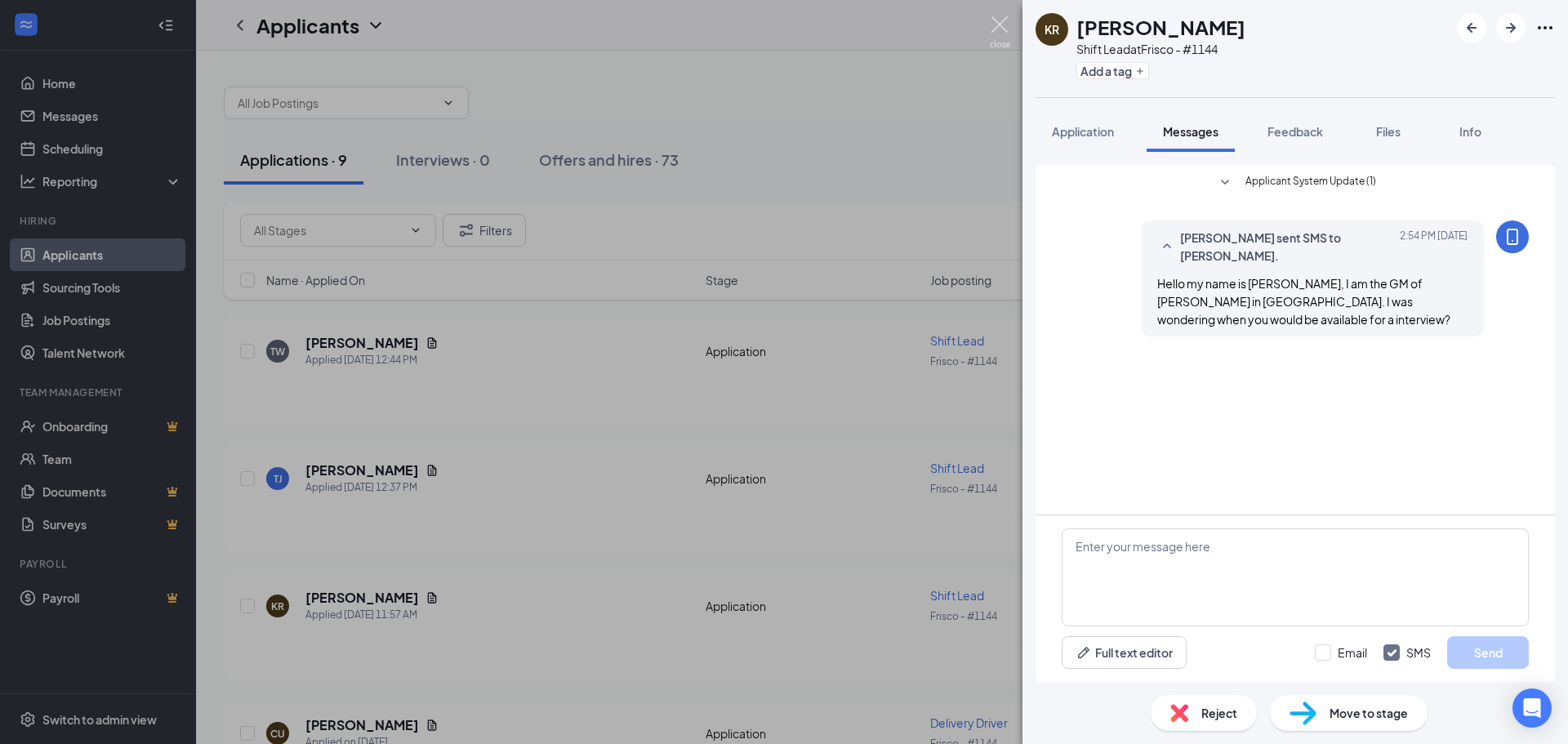
click at [995, 28] on img at bounding box center [1000, 32] width 21 height 32
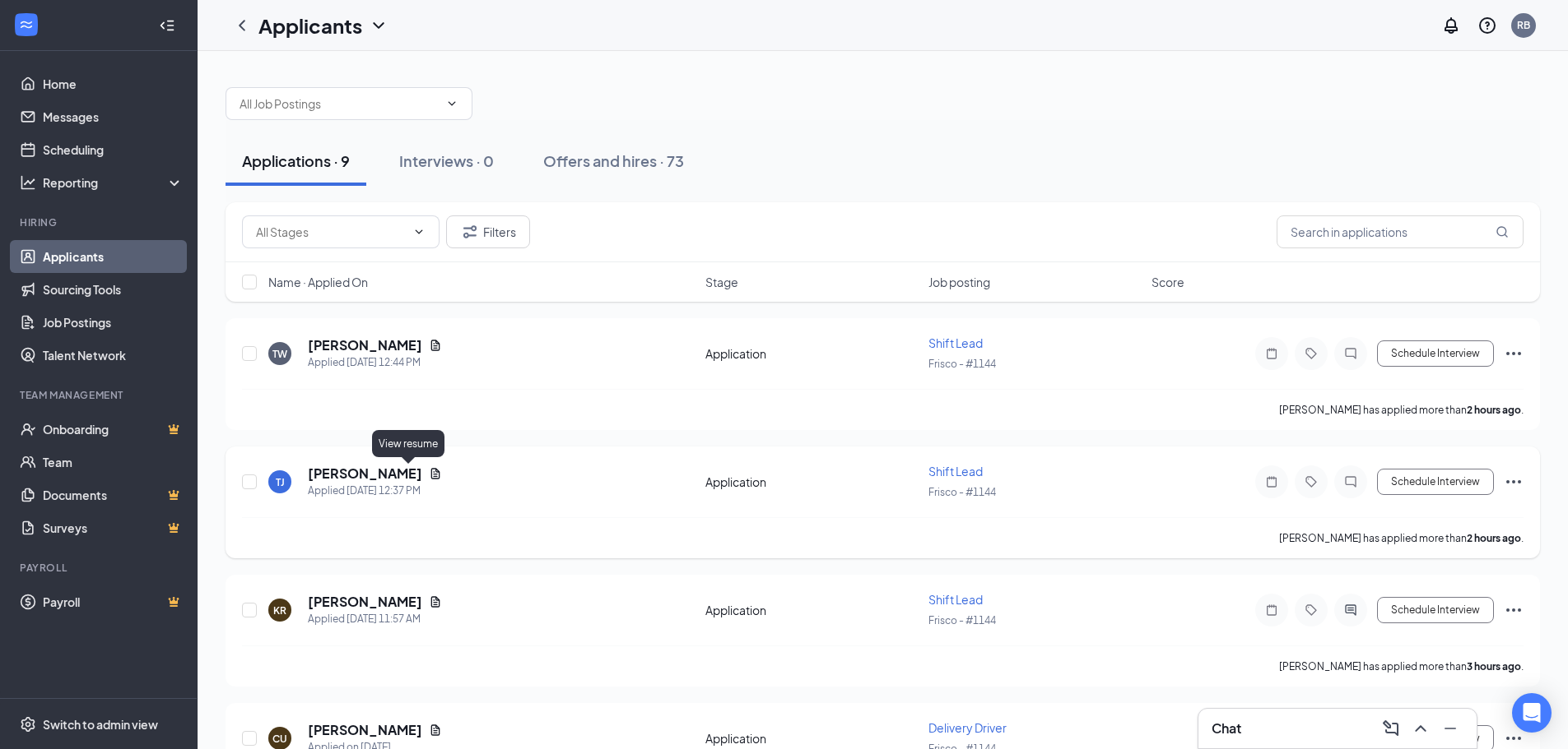
click at [431, 470] on icon "Document" at bounding box center [436, 473] width 9 height 11
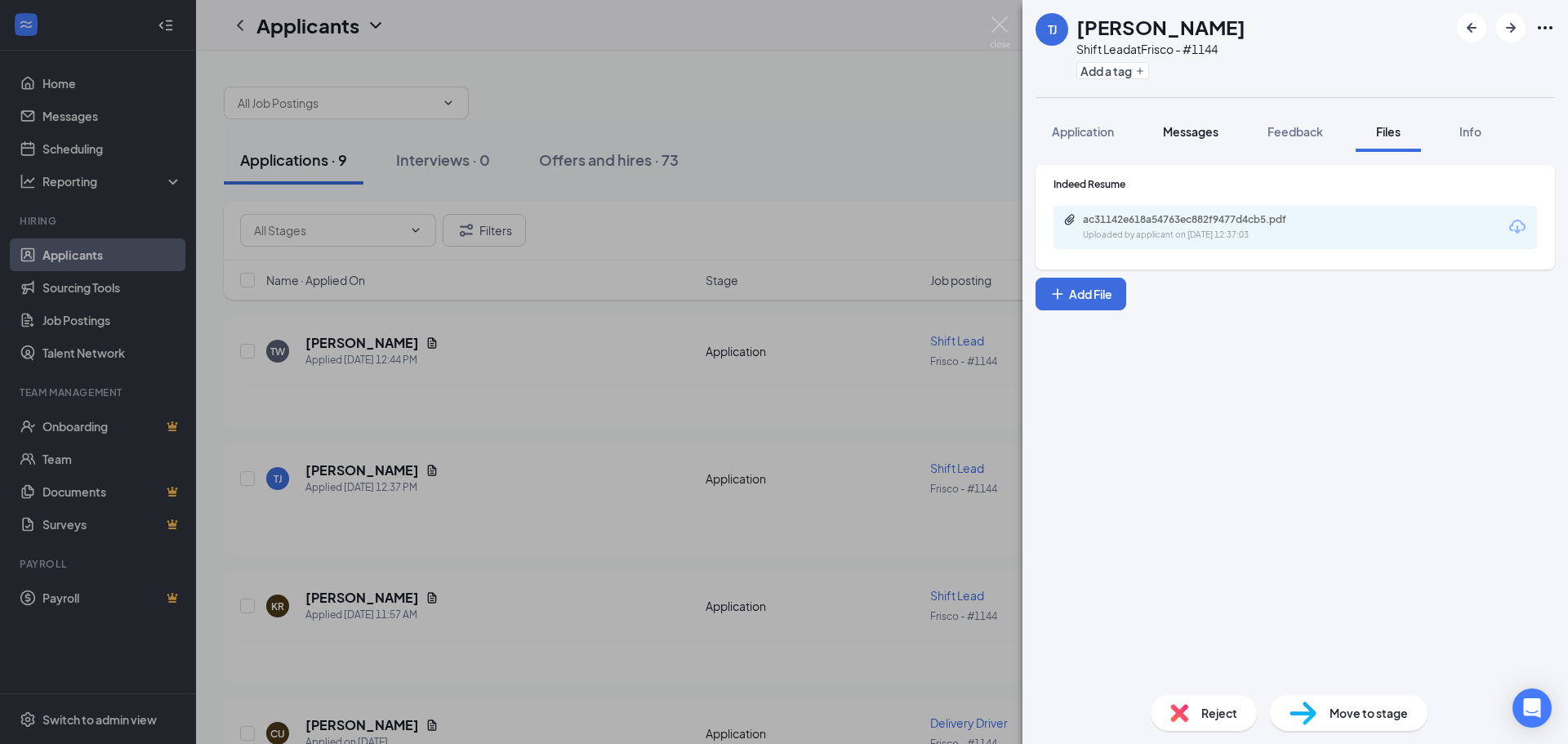
click at [1184, 122] on button "Messages" at bounding box center [1190, 131] width 88 height 41
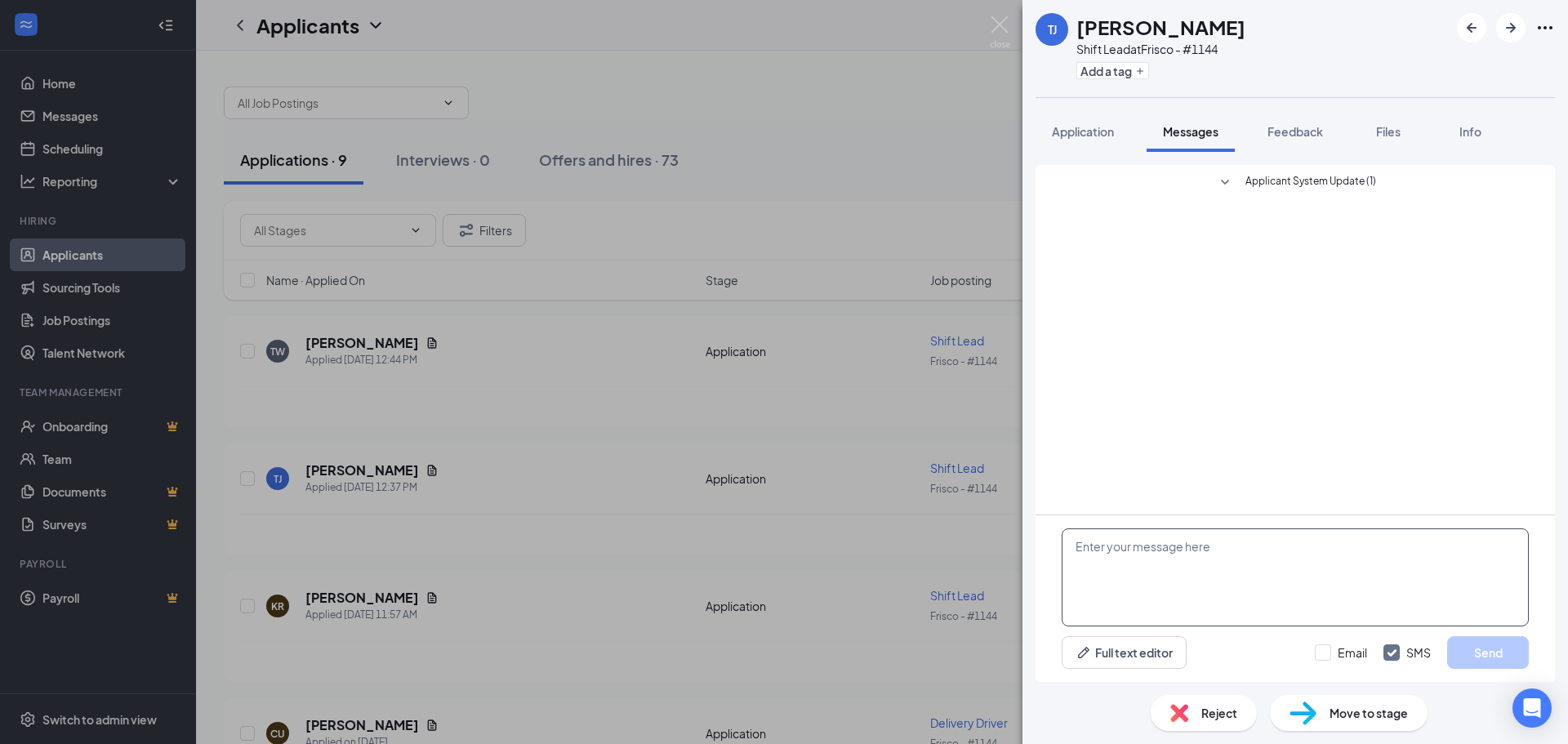
paste textarea "Hello my name is [PERSON_NAME], I am the GM of [PERSON_NAME] in [GEOGRAPHIC_DAT…"
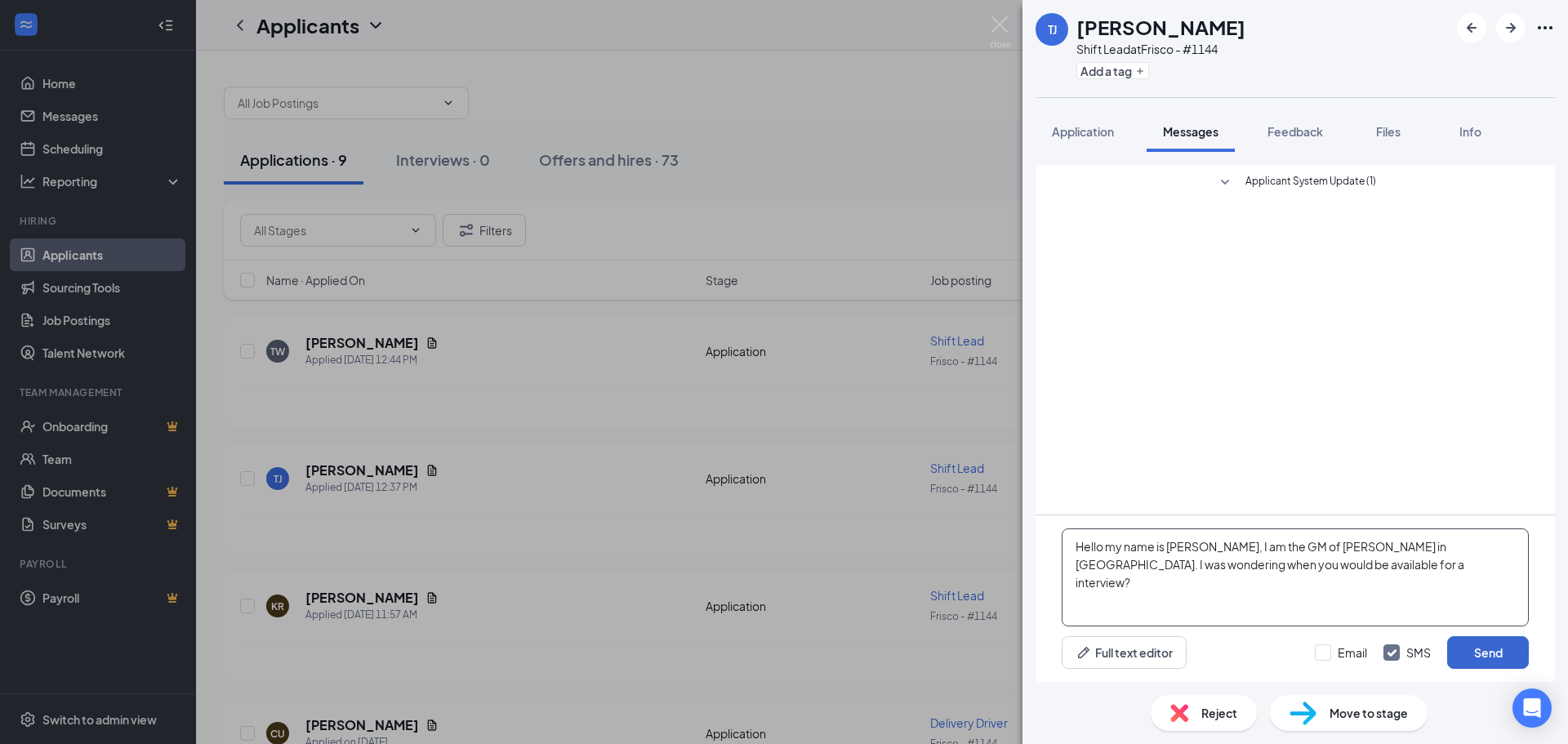
type textarea "Hello my name is [PERSON_NAME], I am the GM of [PERSON_NAME] in [GEOGRAPHIC_DAT…"
click at [1467, 647] on button "Send" at bounding box center [1488, 653] width 82 height 33
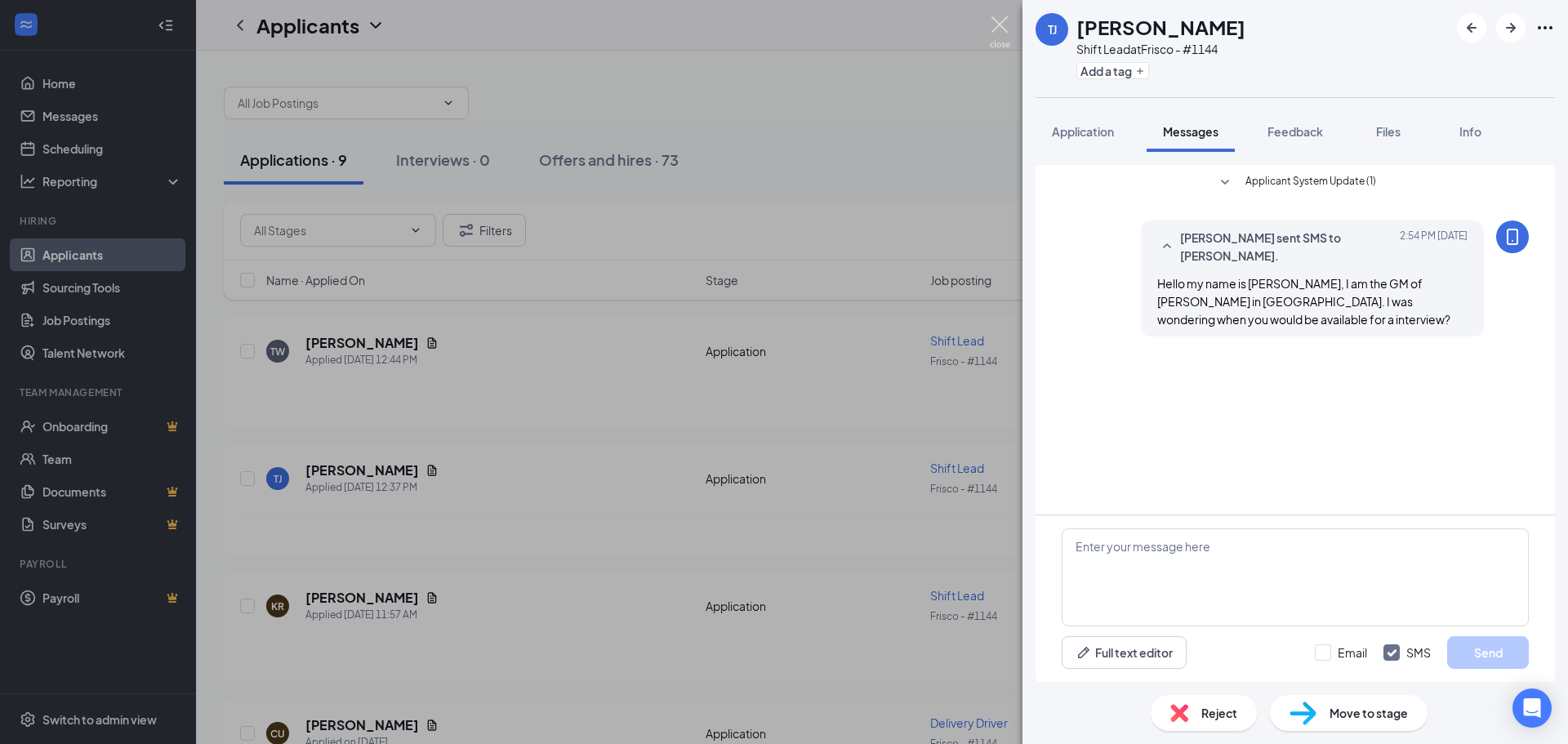
click at [1002, 22] on img at bounding box center [1000, 32] width 21 height 32
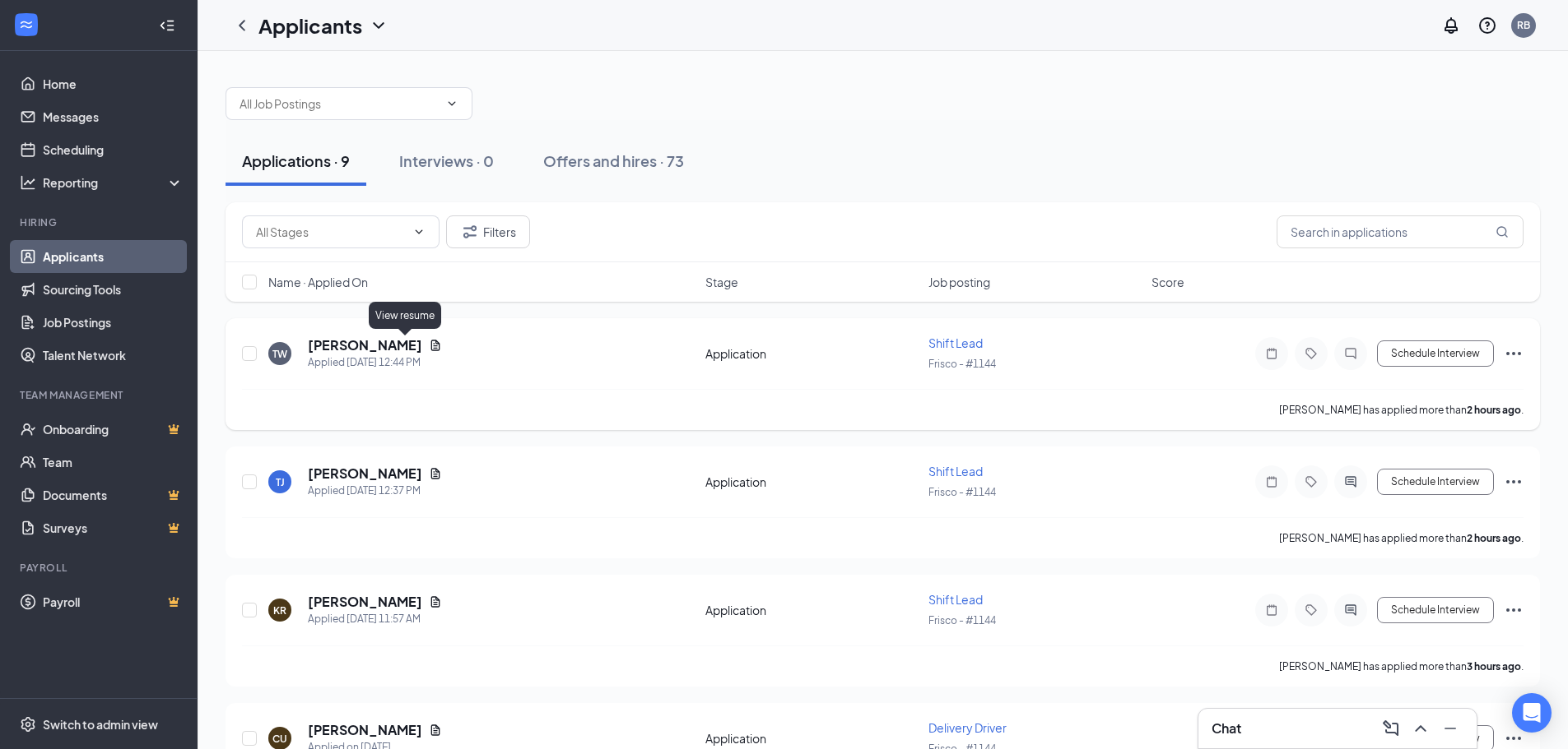
click at [429, 346] on icon "Document" at bounding box center [436, 345] width 13 height 13
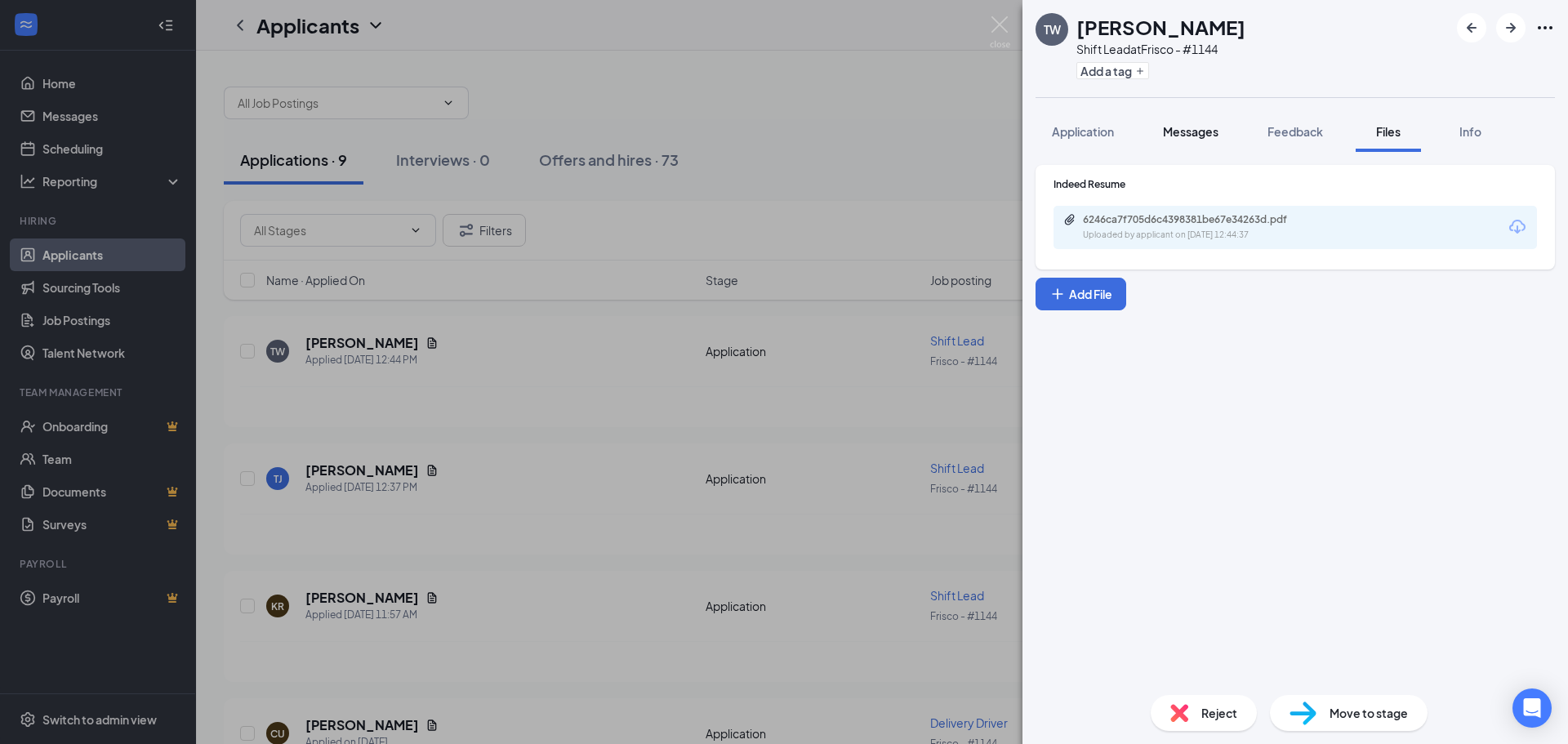
click at [1181, 131] on span "Messages" at bounding box center [1190, 131] width 55 height 15
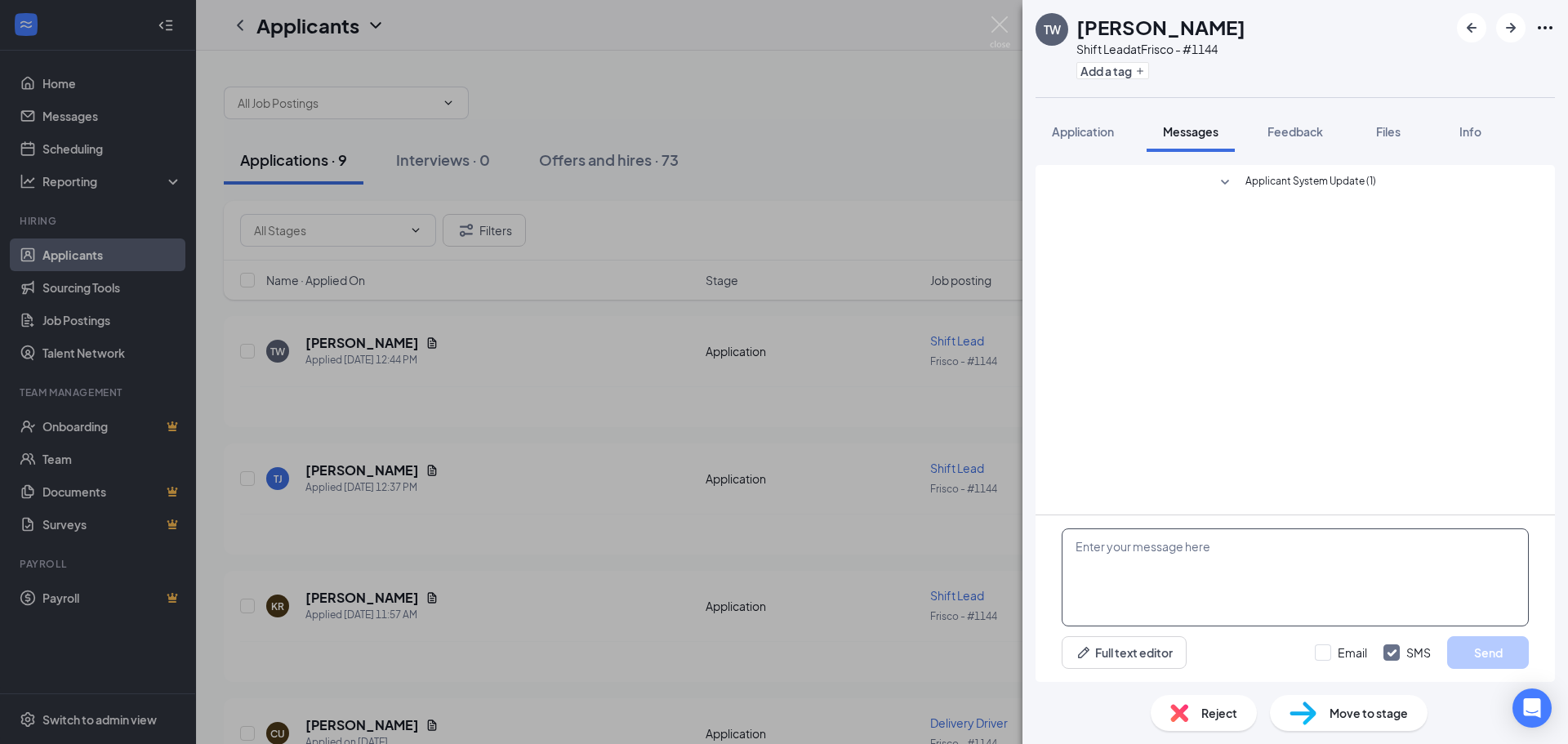
paste textarea "Hello my name is [PERSON_NAME], I am the GM of [PERSON_NAME] in [GEOGRAPHIC_DAT…"
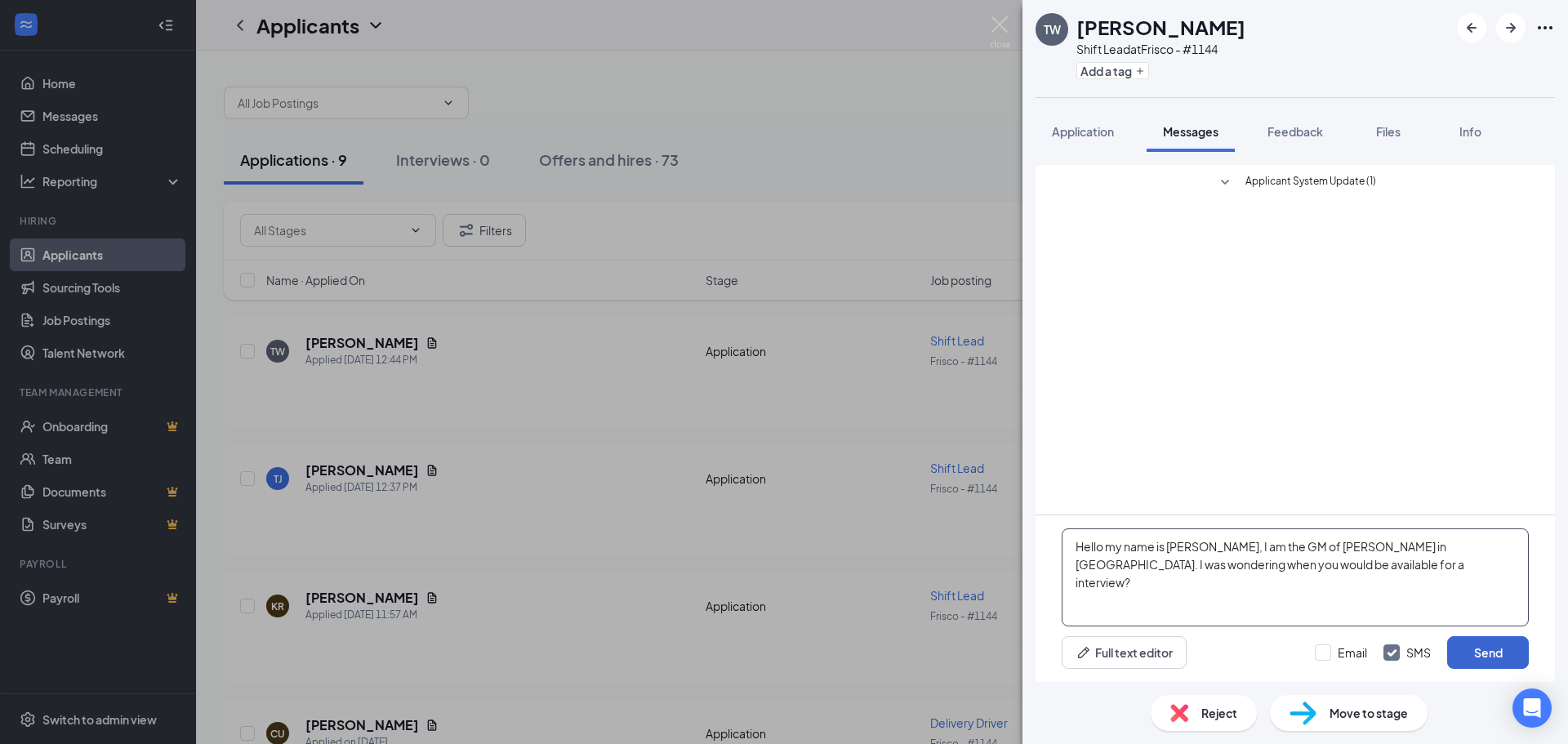
type textarea "Hello my name is [PERSON_NAME], I am the GM of [PERSON_NAME] in [GEOGRAPHIC_DAT…"
click at [1491, 655] on button "Send" at bounding box center [1488, 653] width 82 height 33
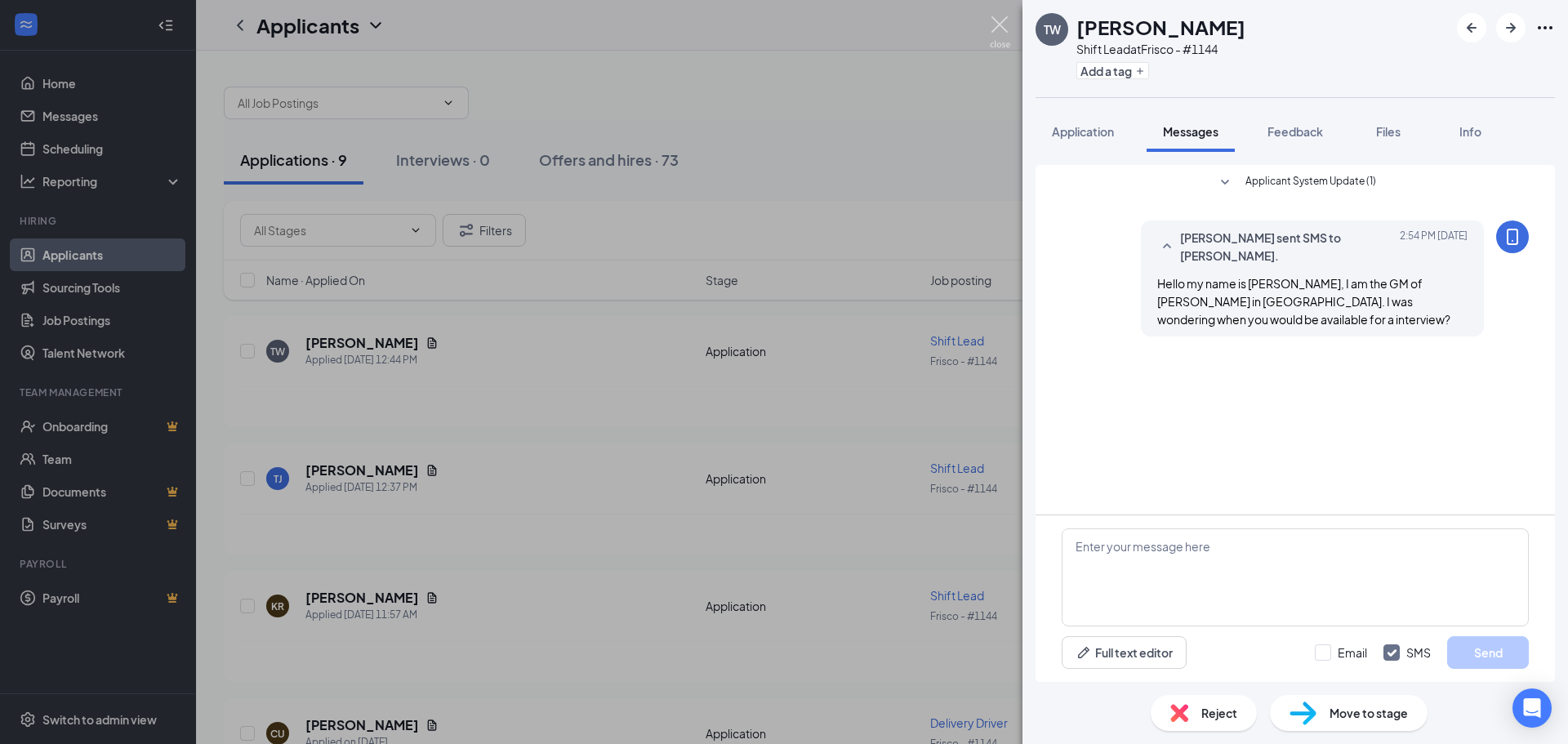
click at [1001, 31] on img at bounding box center [1000, 32] width 21 height 32
